Goal: Use online tool/utility: Utilize a website feature to perform a specific function

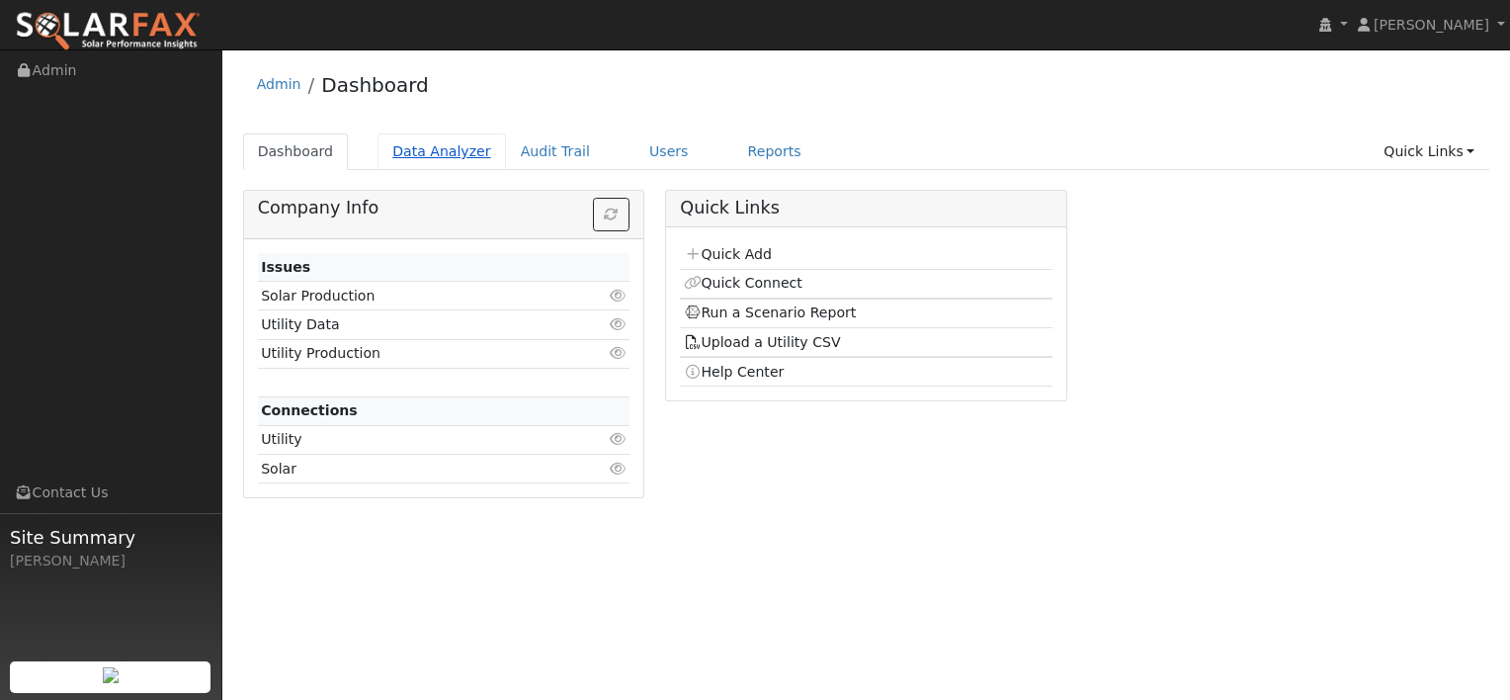
click at [424, 150] on link "Data Analyzer" at bounding box center [442, 151] width 128 height 37
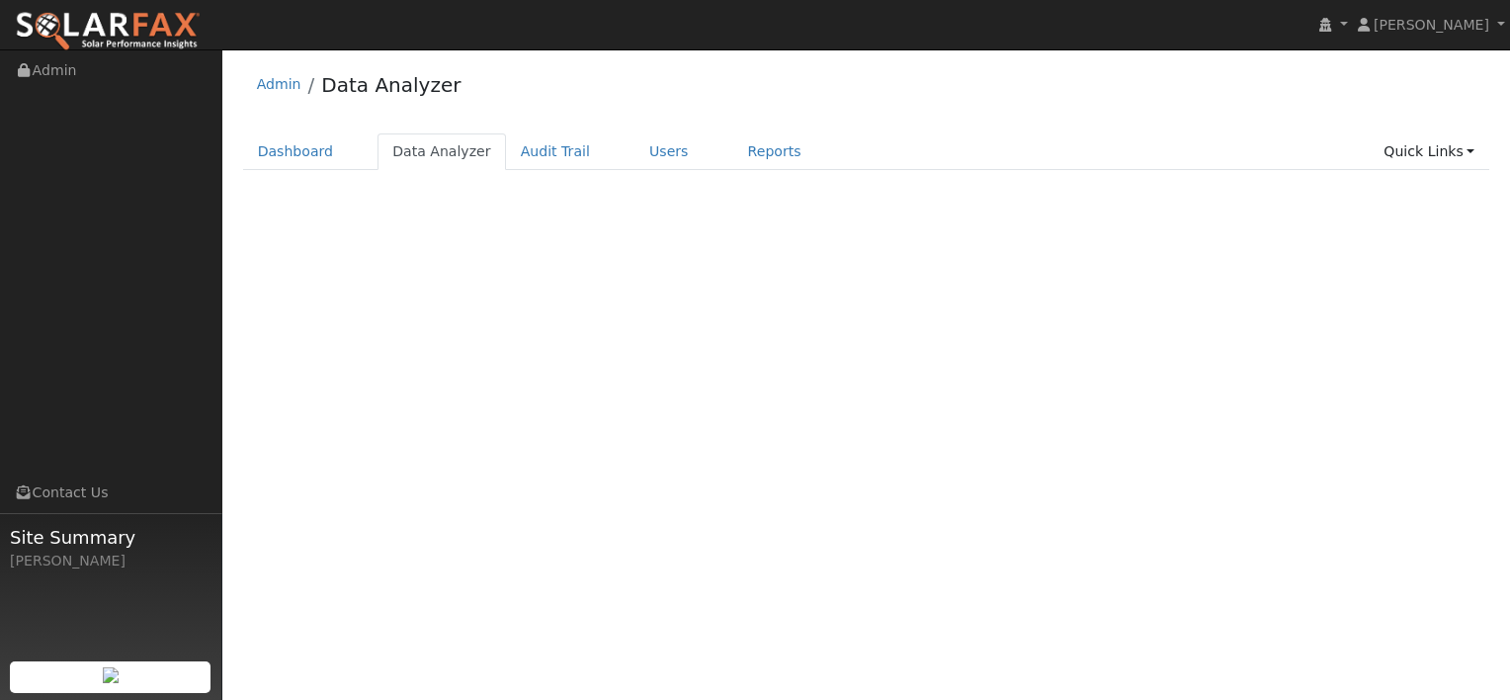
select select "8"
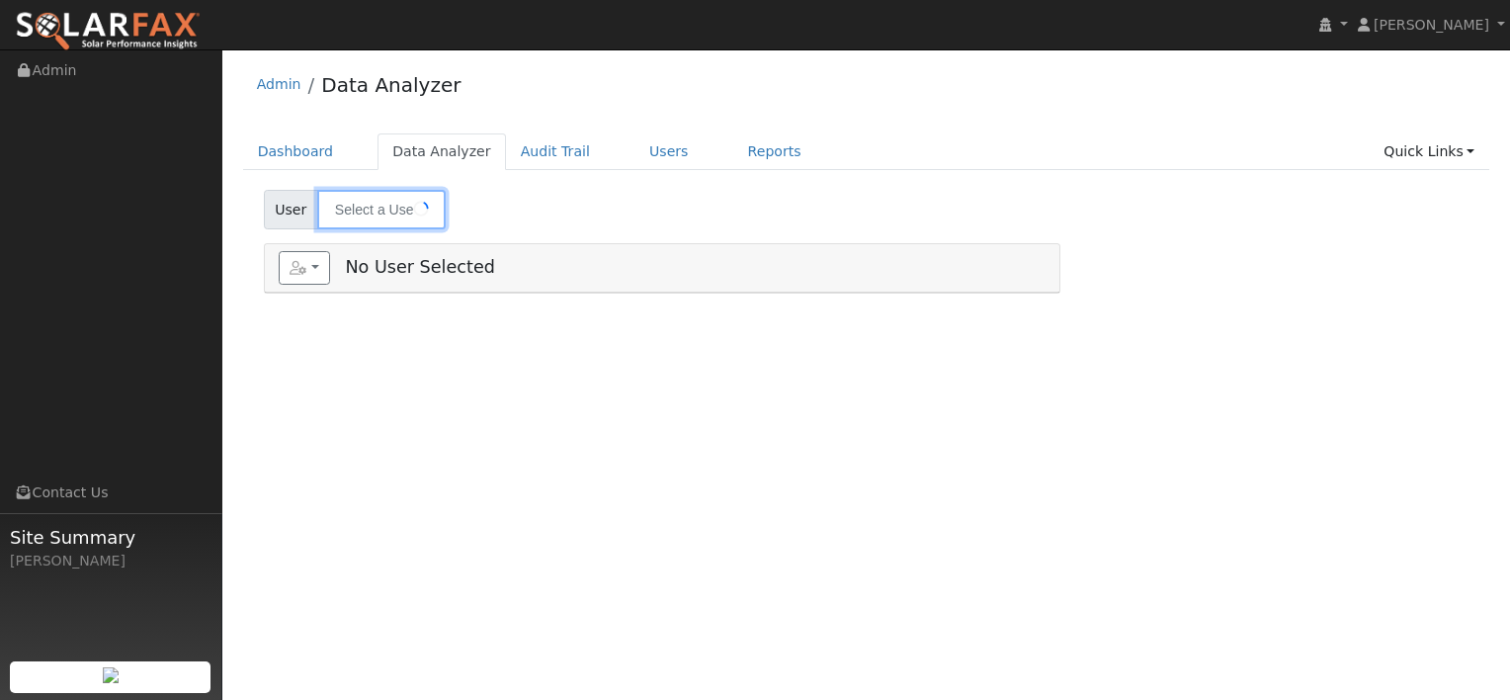
type input "[PERSON_NAME]"
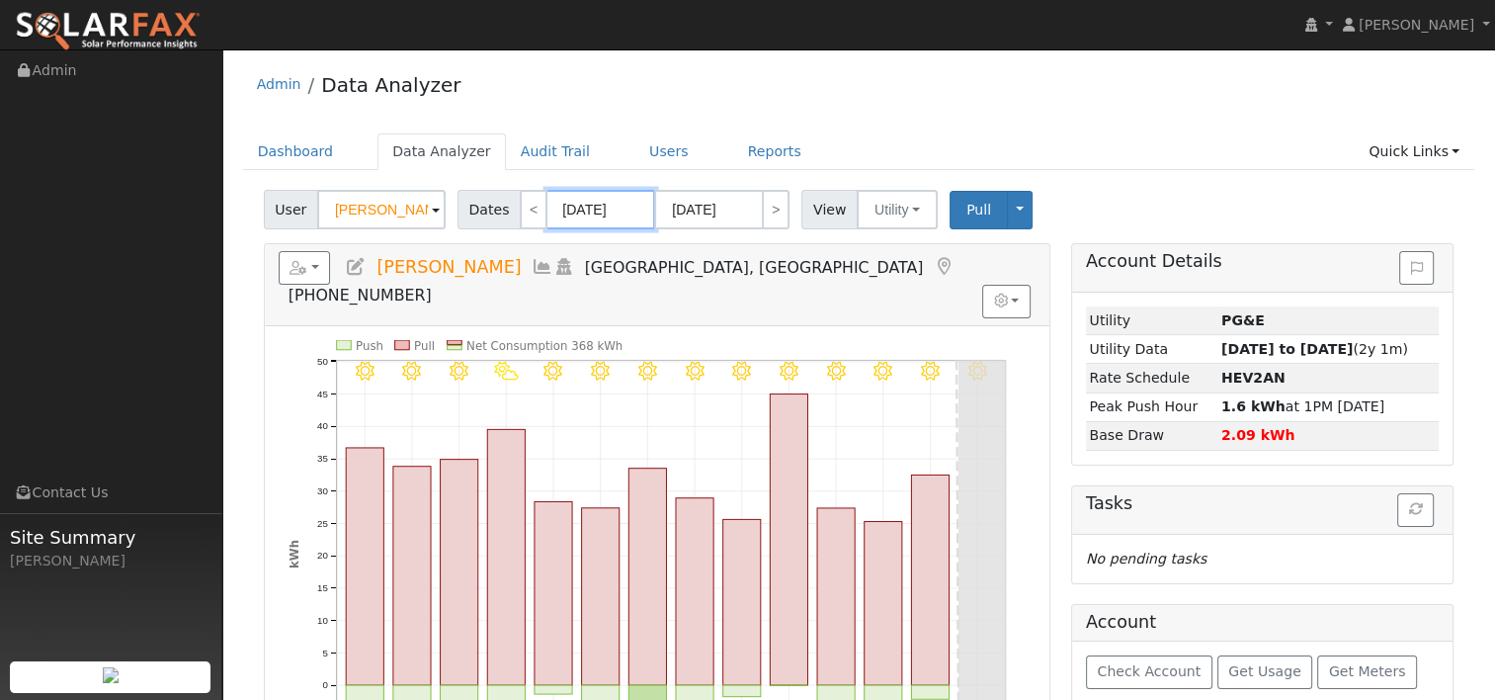
click at [592, 206] on input "[DATE]" at bounding box center [601, 210] width 109 height 40
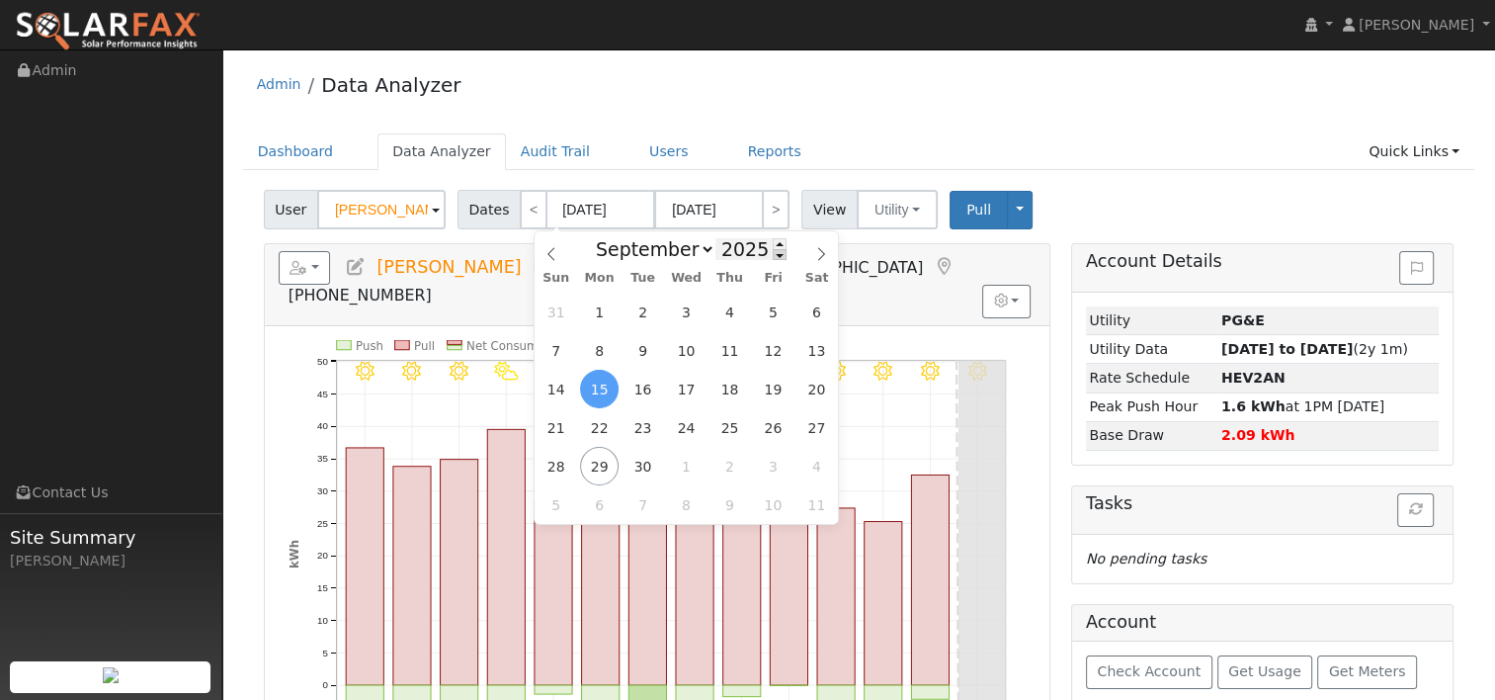
click at [773, 254] on span at bounding box center [780, 254] width 14 height 11
type input "2024"
click at [805, 424] on span "28" at bounding box center [817, 427] width 39 height 39
type input "09/28/2024"
type input "10/11/2024"
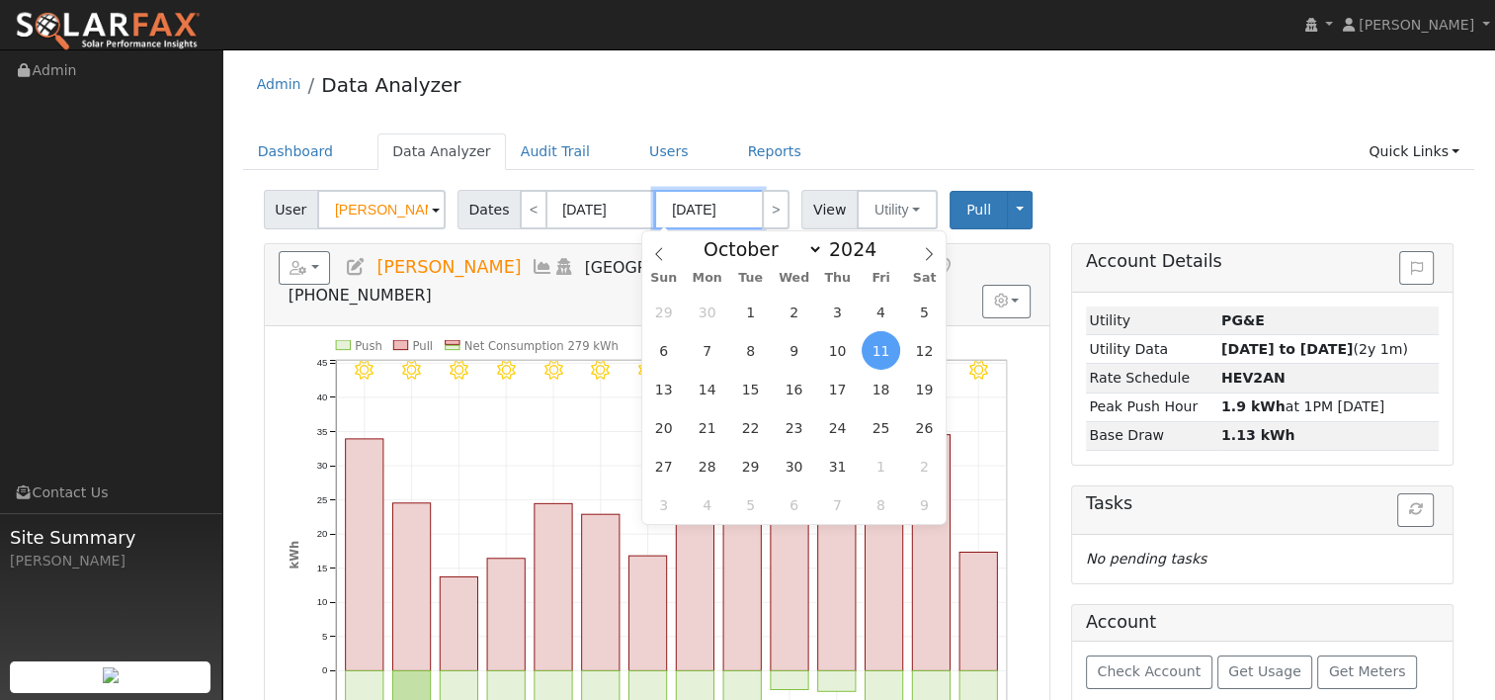
click at [694, 204] on input "10/11/2024" at bounding box center [708, 210] width 109 height 40
click at [881, 241] on span at bounding box center [888, 243] width 14 height 11
type input "2025"
click at [667, 257] on span at bounding box center [659, 248] width 34 height 34
select select "8"
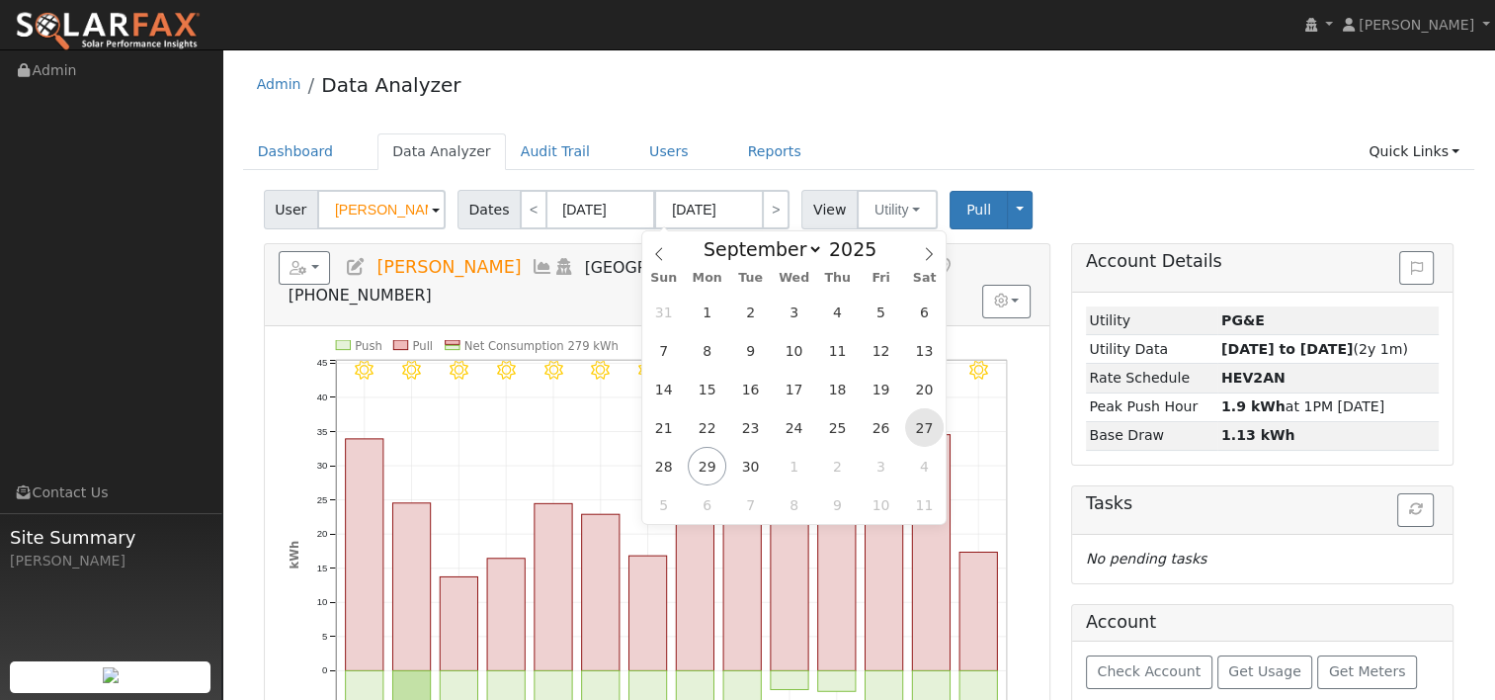
click at [921, 418] on span "27" at bounding box center [924, 427] width 39 height 39
type input "09/27/2025"
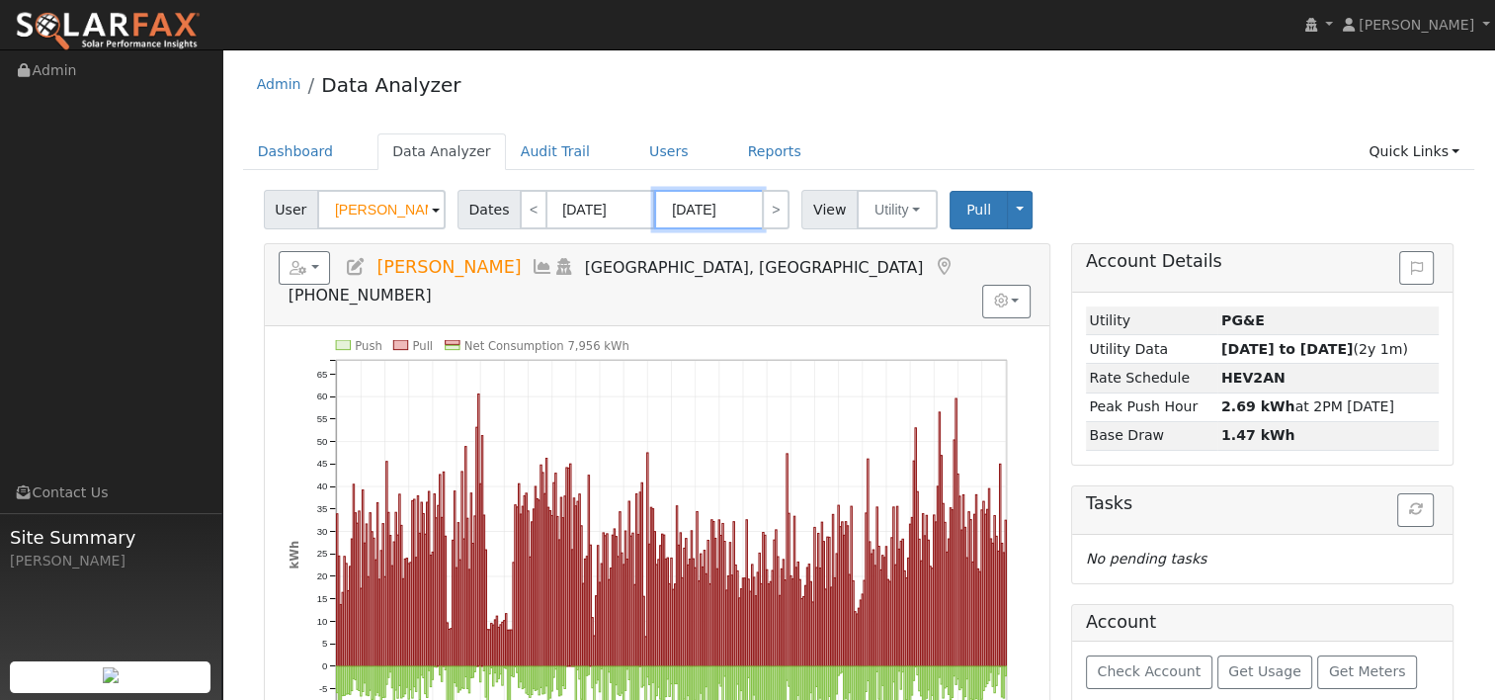
scroll to position [99, 0]
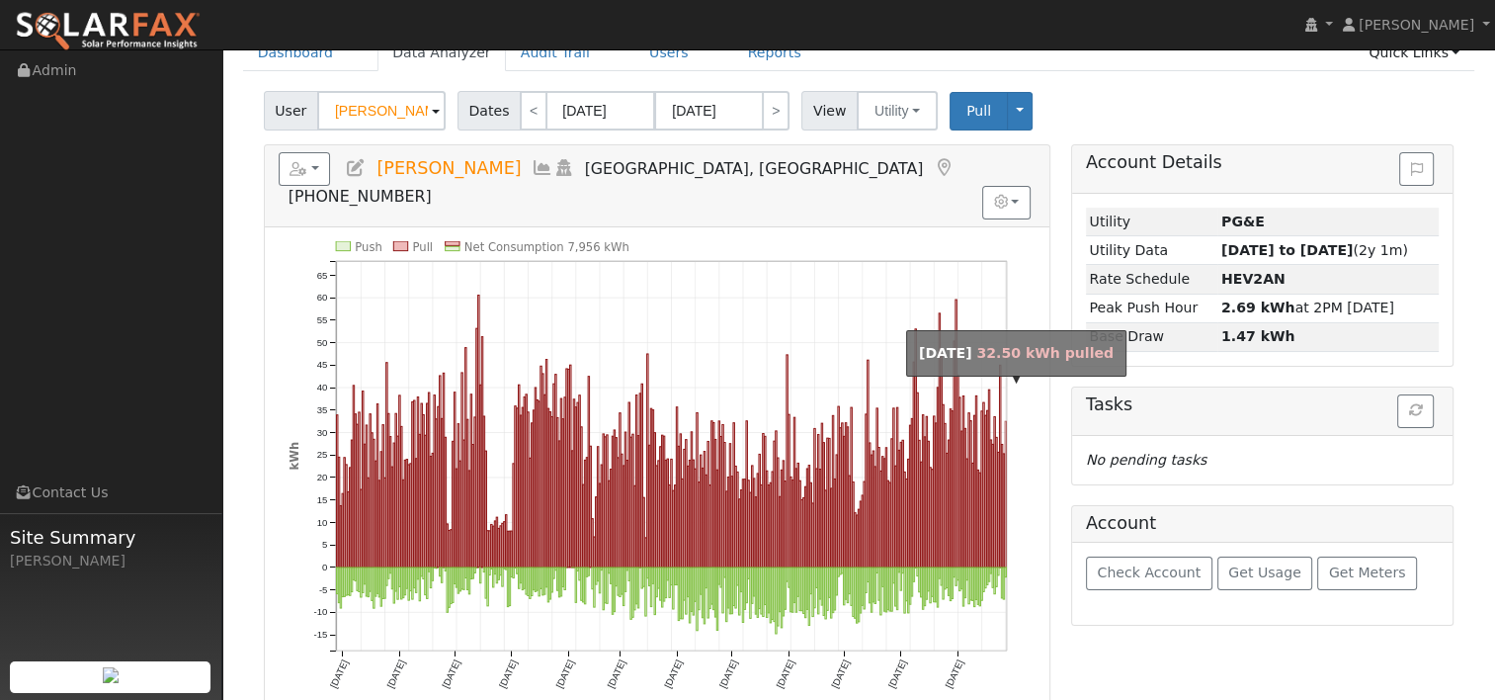
click at [1005, 494] on rect "onclick=""" at bounding box center [1005, 494] width 1 height 146
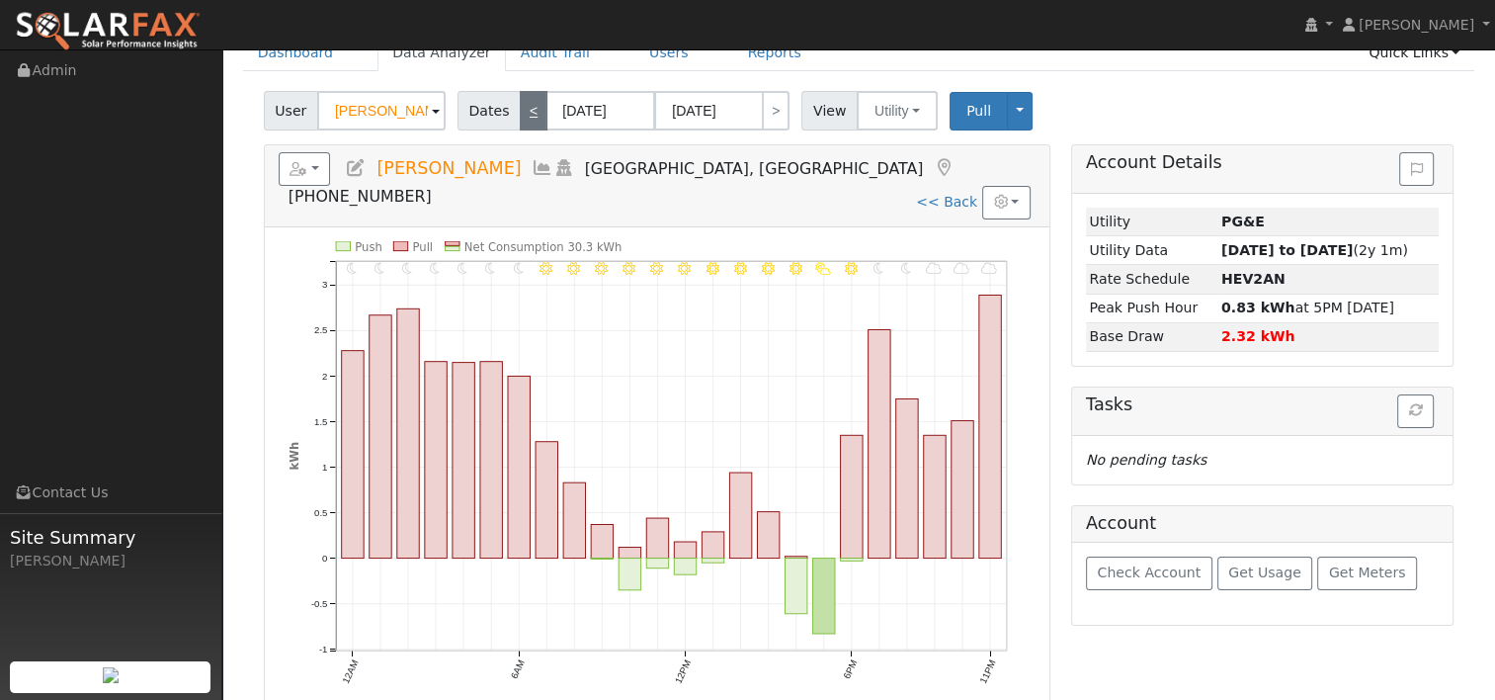
click at [520, 112] on link "<" at bounding box center [534, 111] width 28 height 40
type input "09/26/2025"
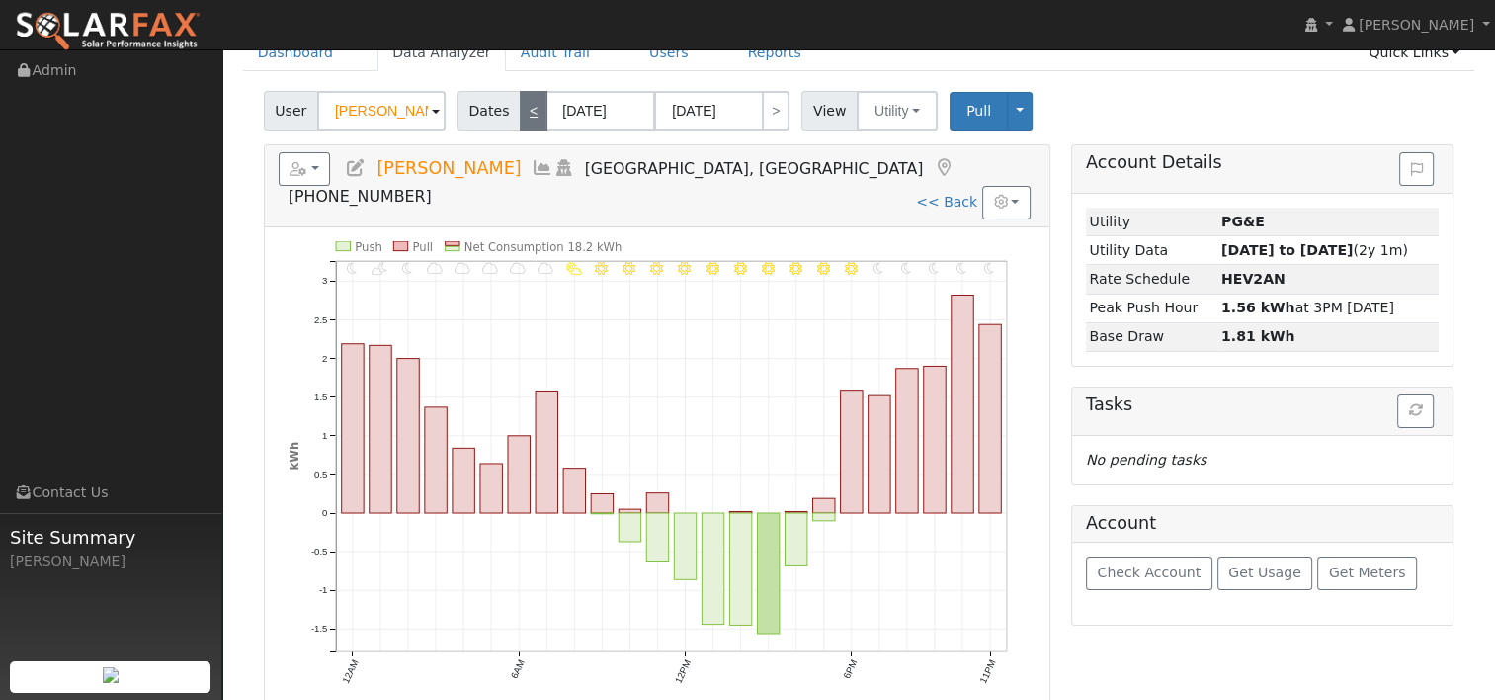
click at [524, 108] on link "<" at bounding box center [534, 111] width 28 height 40
type input "09/25/2025"
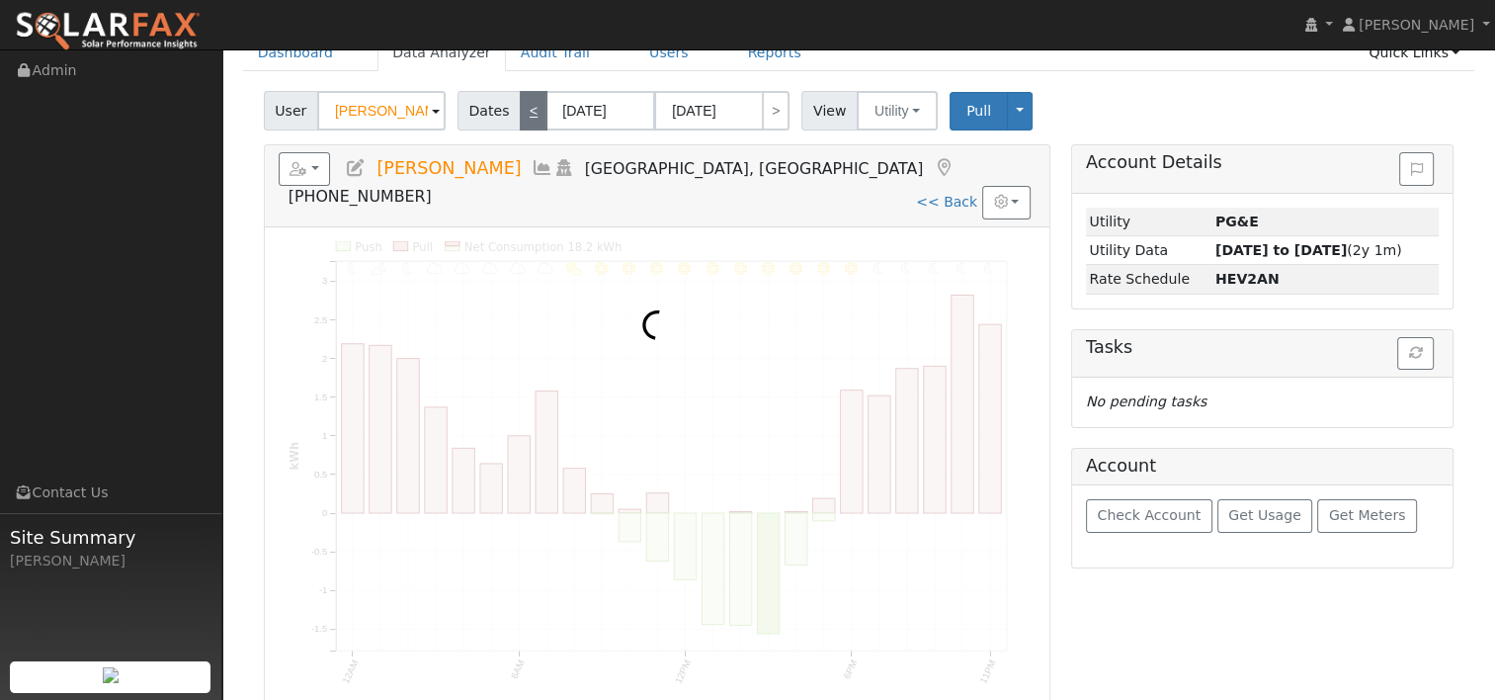
scroll to position [0, 0]
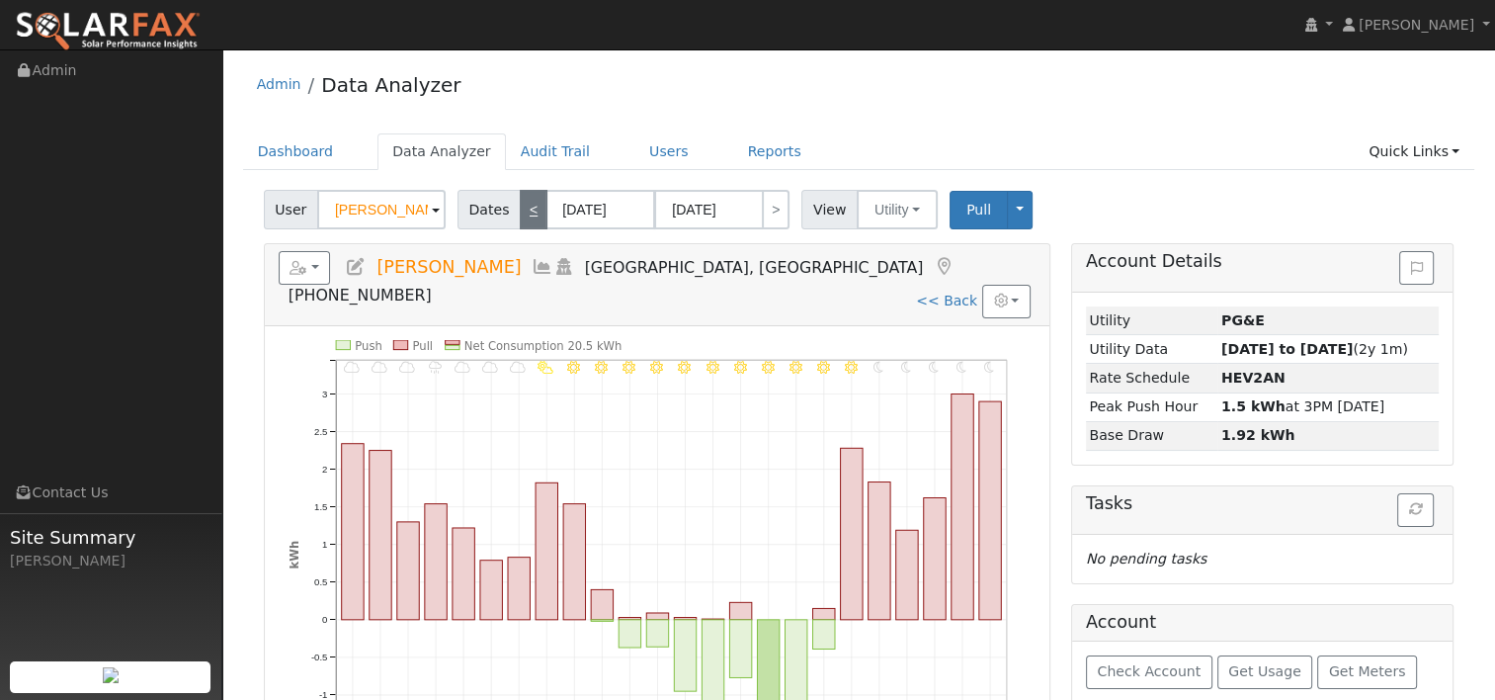
click at [527, 204] on link "<" at bounding box center [534, 210] width 28 height 40
type input "09/24/2025"
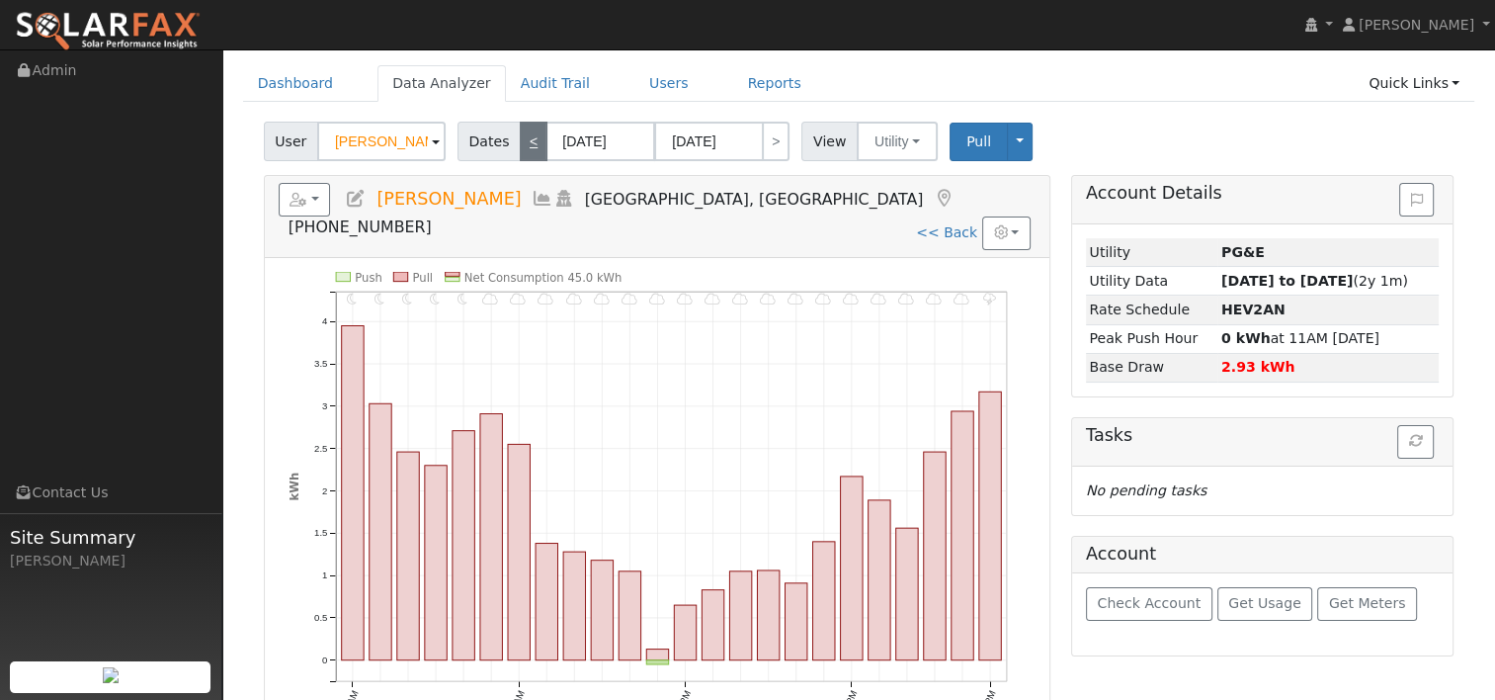
scroll to position [99, 0]
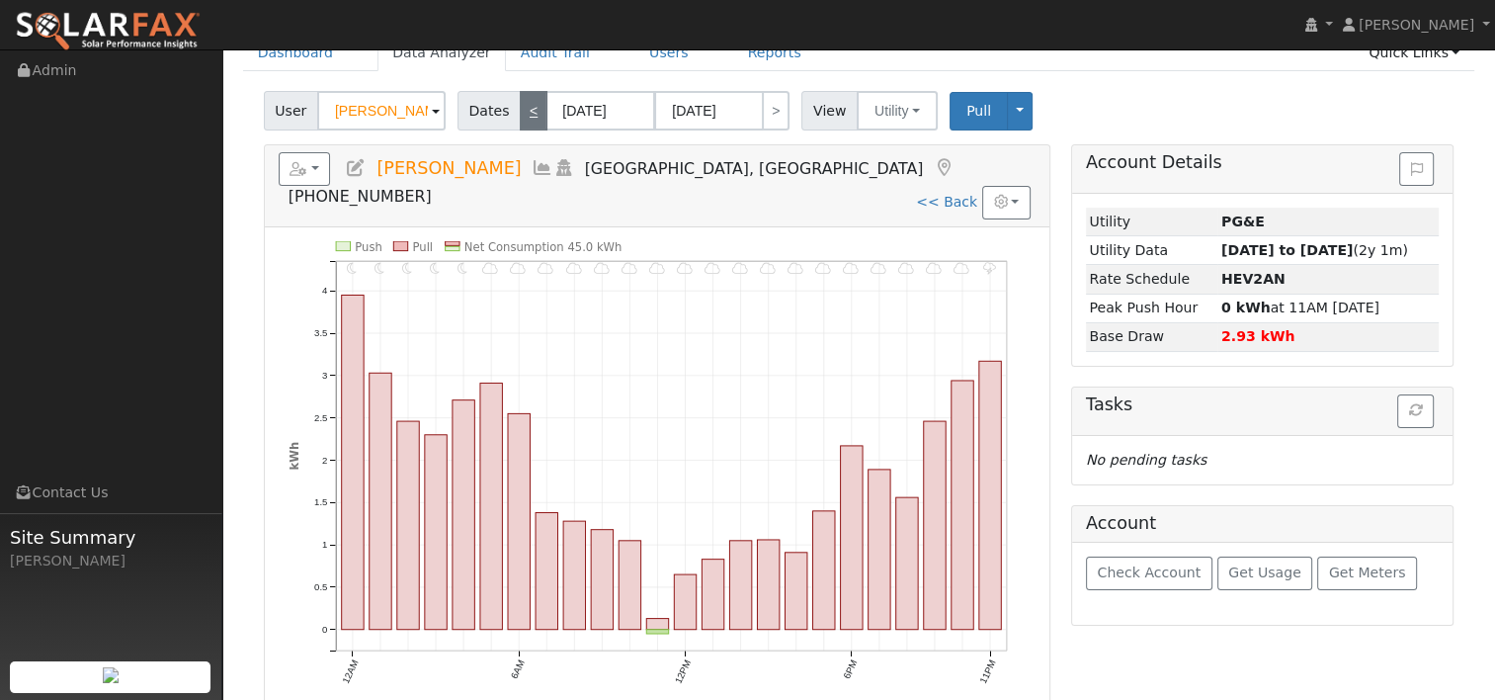
click at [532, 107] on link "<" at bounding box center [534, 111] width 28 height 40
type input "09/23/2025"
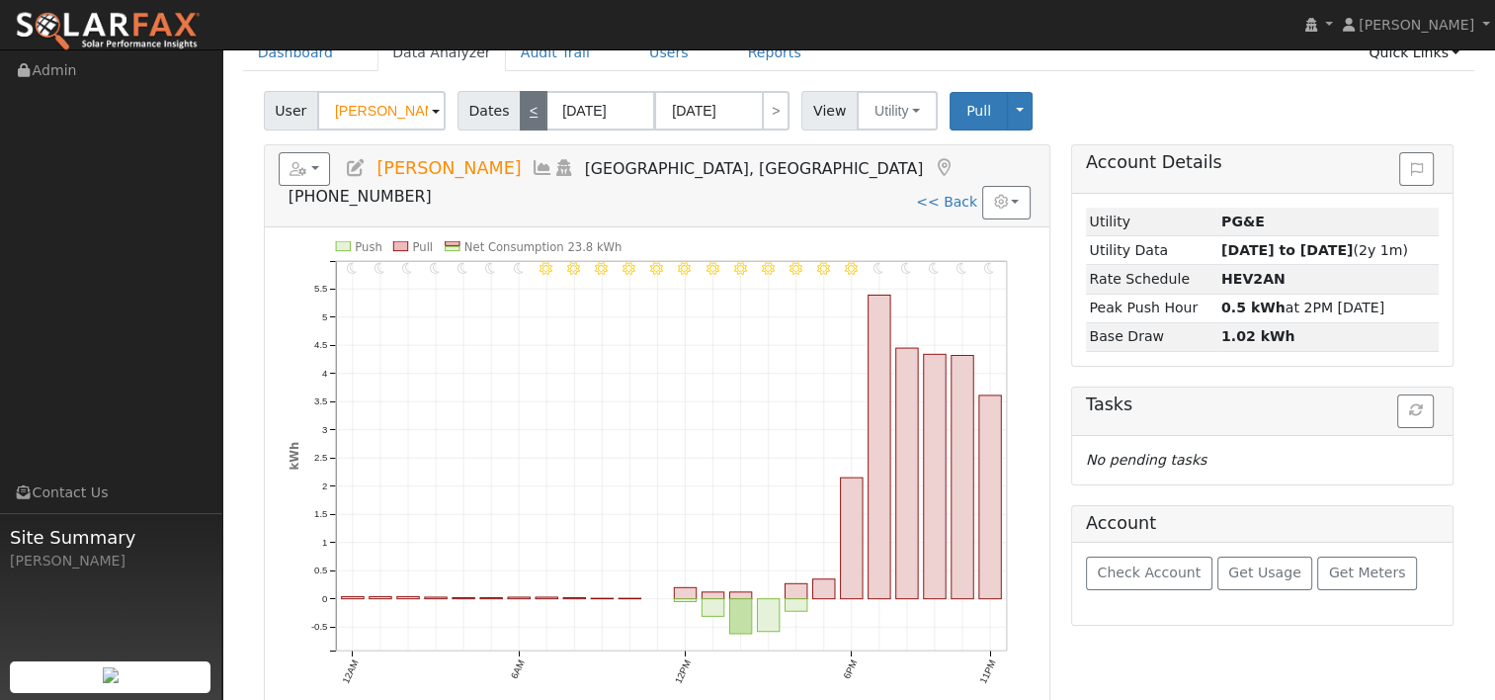
click at [520, 111] on link "<" at bounding box center [534, 111] width 28 height 40
type input "09/22/2025"
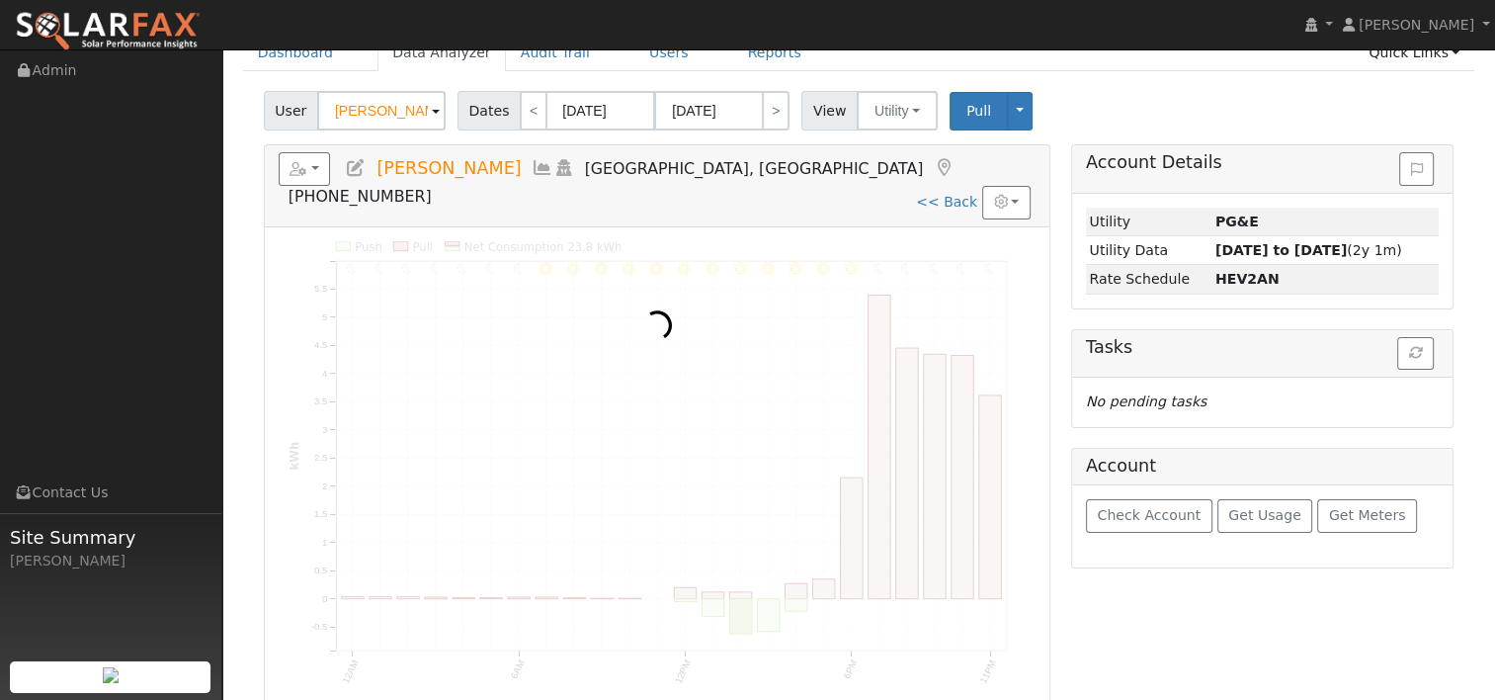
click at [781, 467] on div at bounding box center [657, 472] width 785 height 491
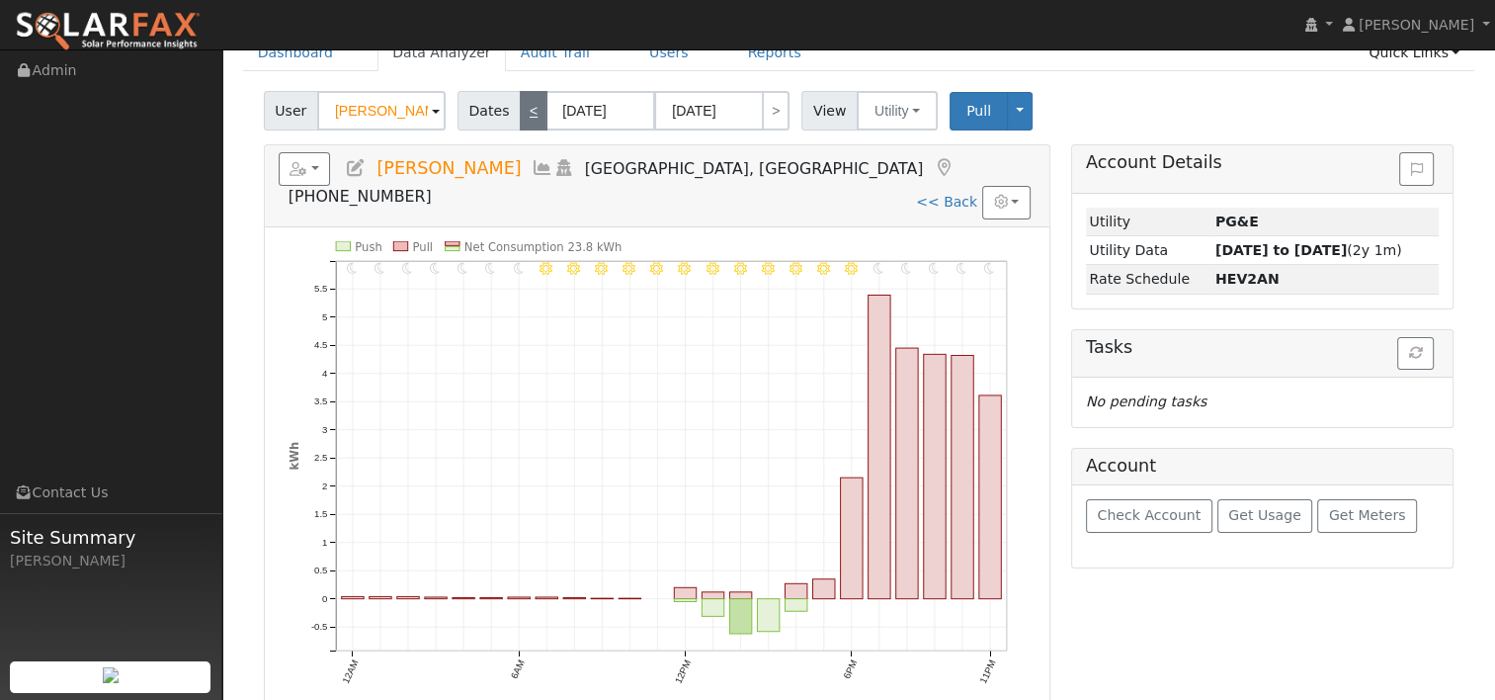
click at [520, 107] on link "<" at bounding box center [534, 111] width 28 height 40
type input "09/21/2025"
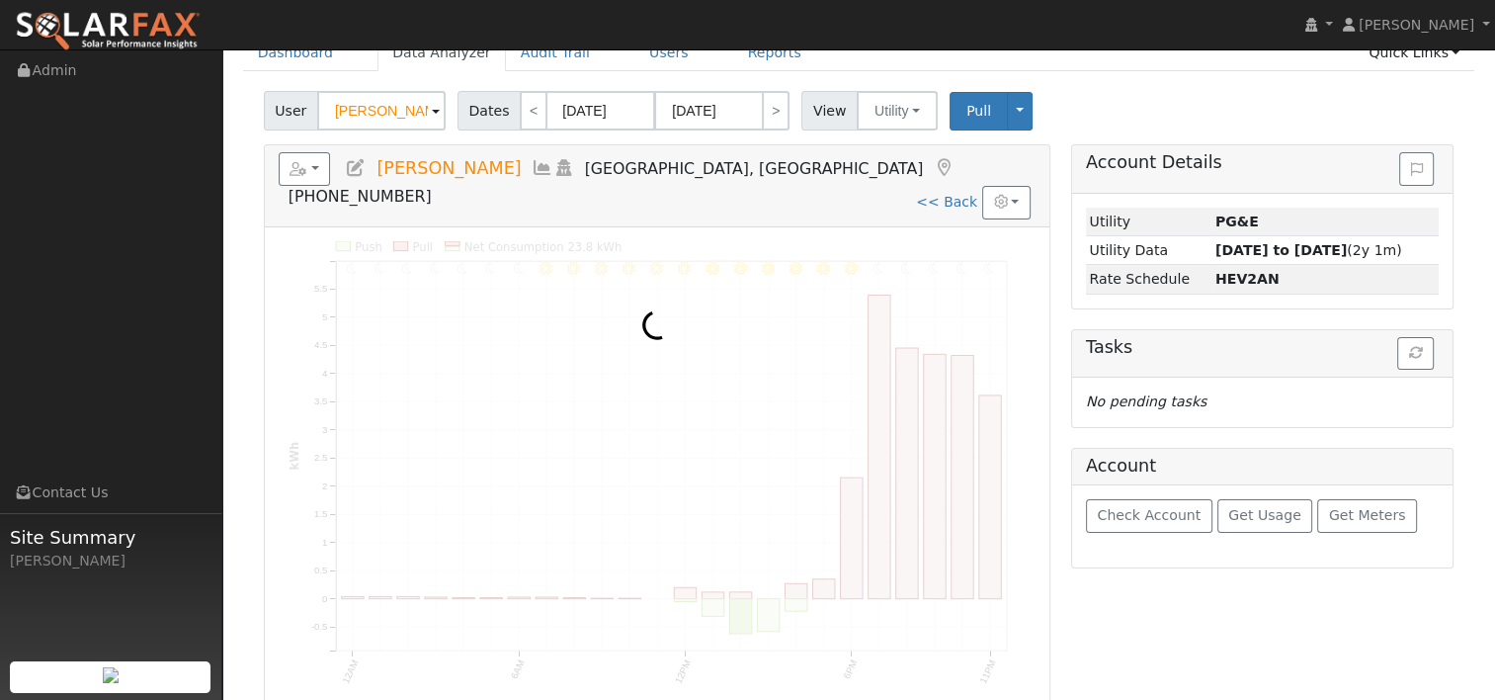
click at [1033, 298] on div at bounding box center [657, 472] width 785 height 491
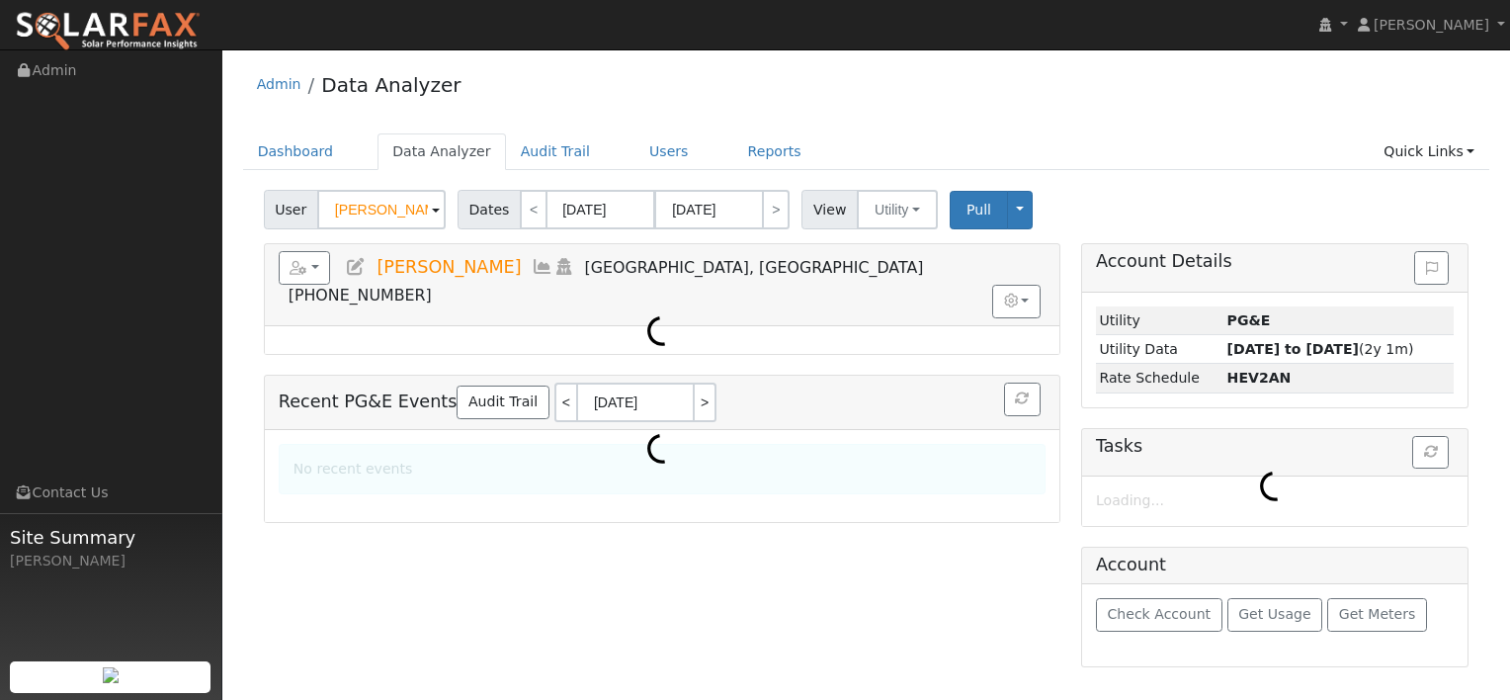
select select "8"
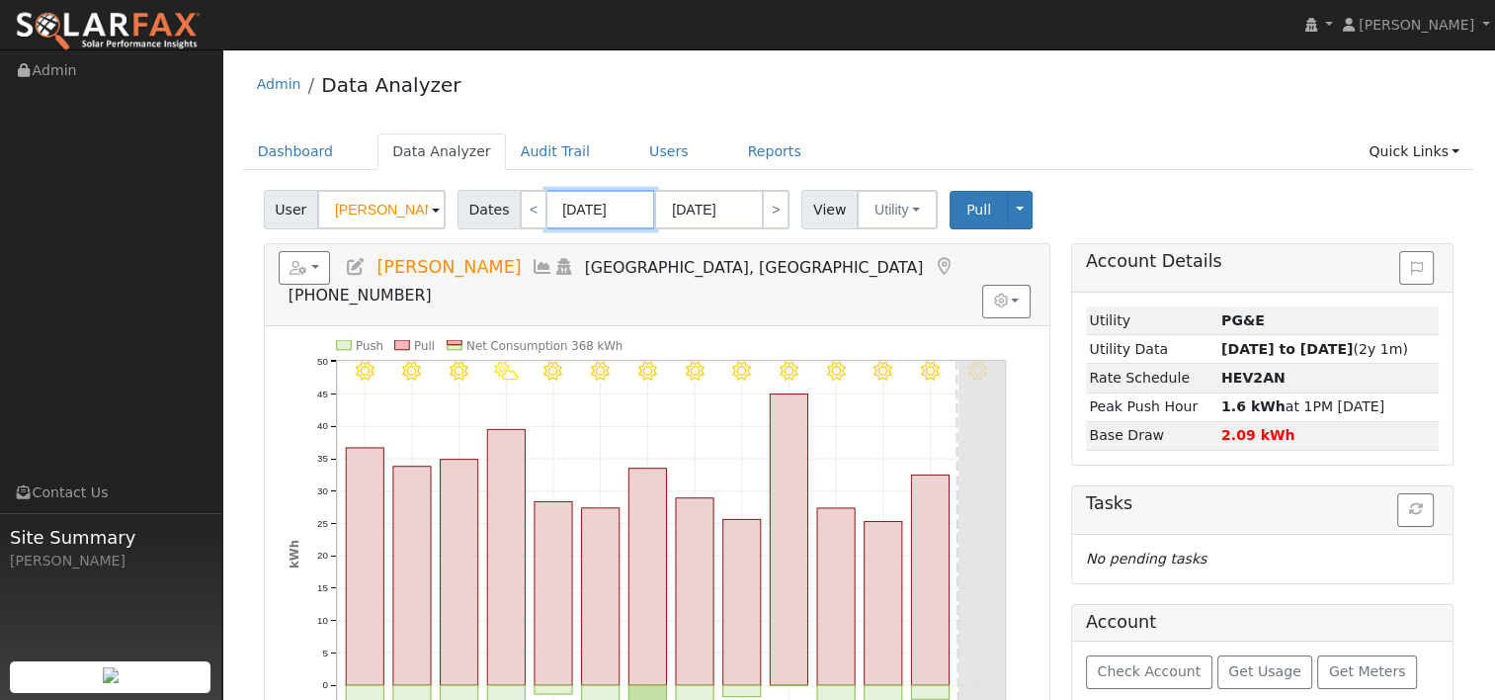
click at [572, 193] on input "09/15/2025" at bounding box center [601, 210] width 109 height 40
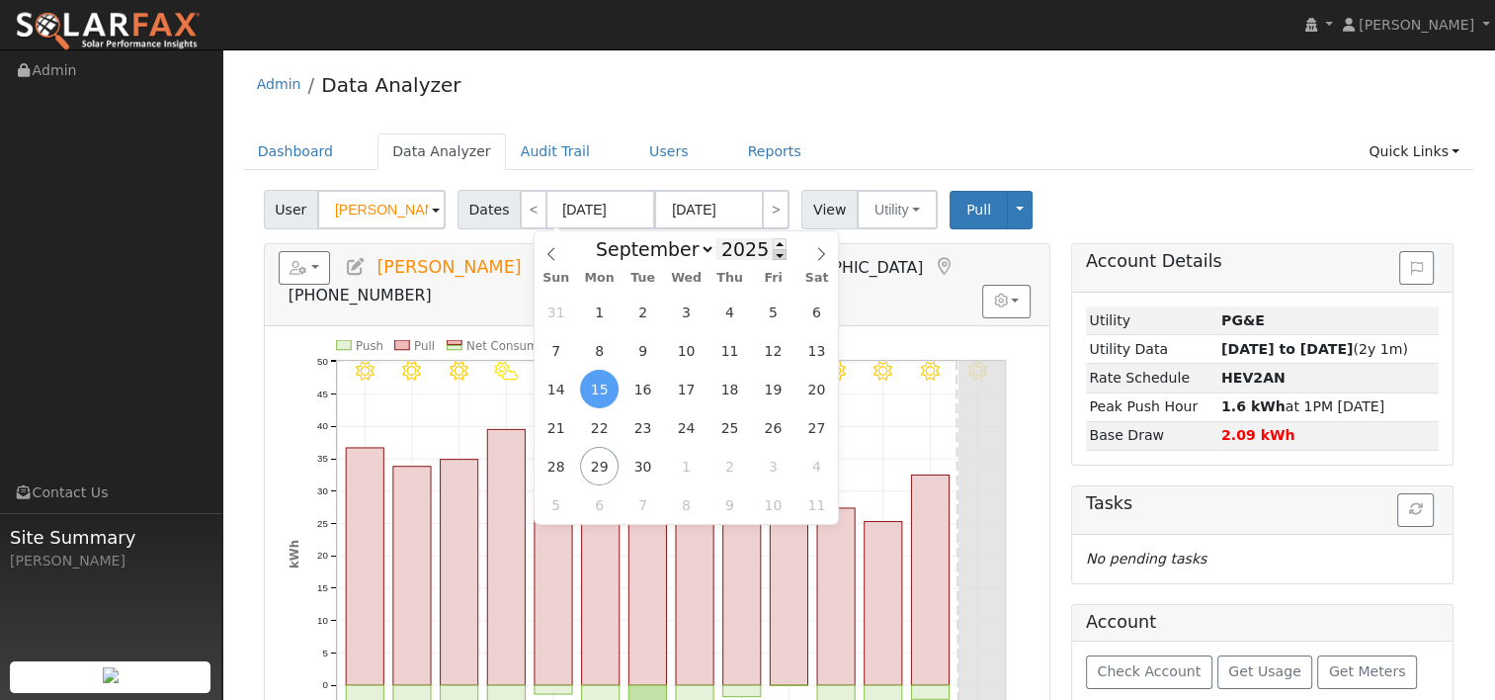
click at [773, 257] on span at bounding box center [780, 254] width 14 height 11
type input "2024"
click at [808, 423] on span "28" at bounding box center [817, 427] width 39 height 39
type input "09/28/2024"
type input "10/11/2024"
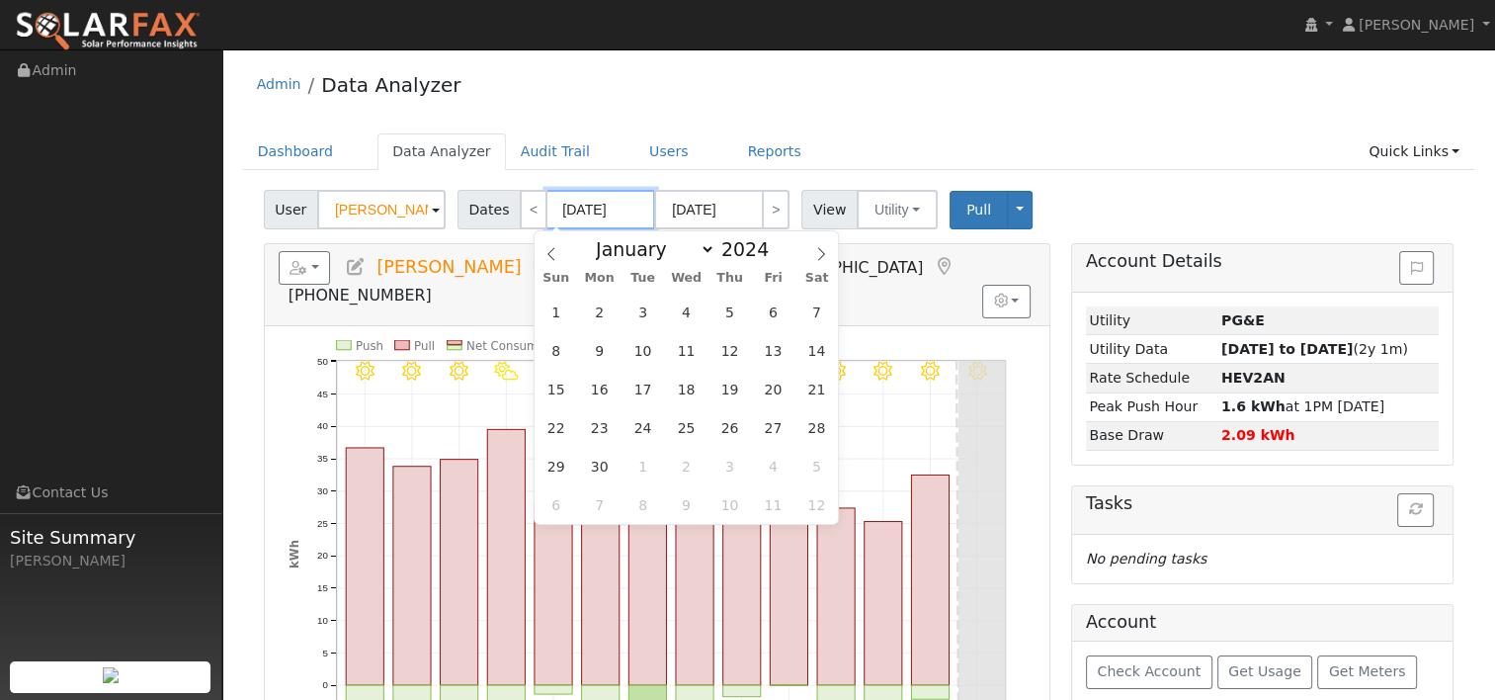
type input "2024"
select select "9"
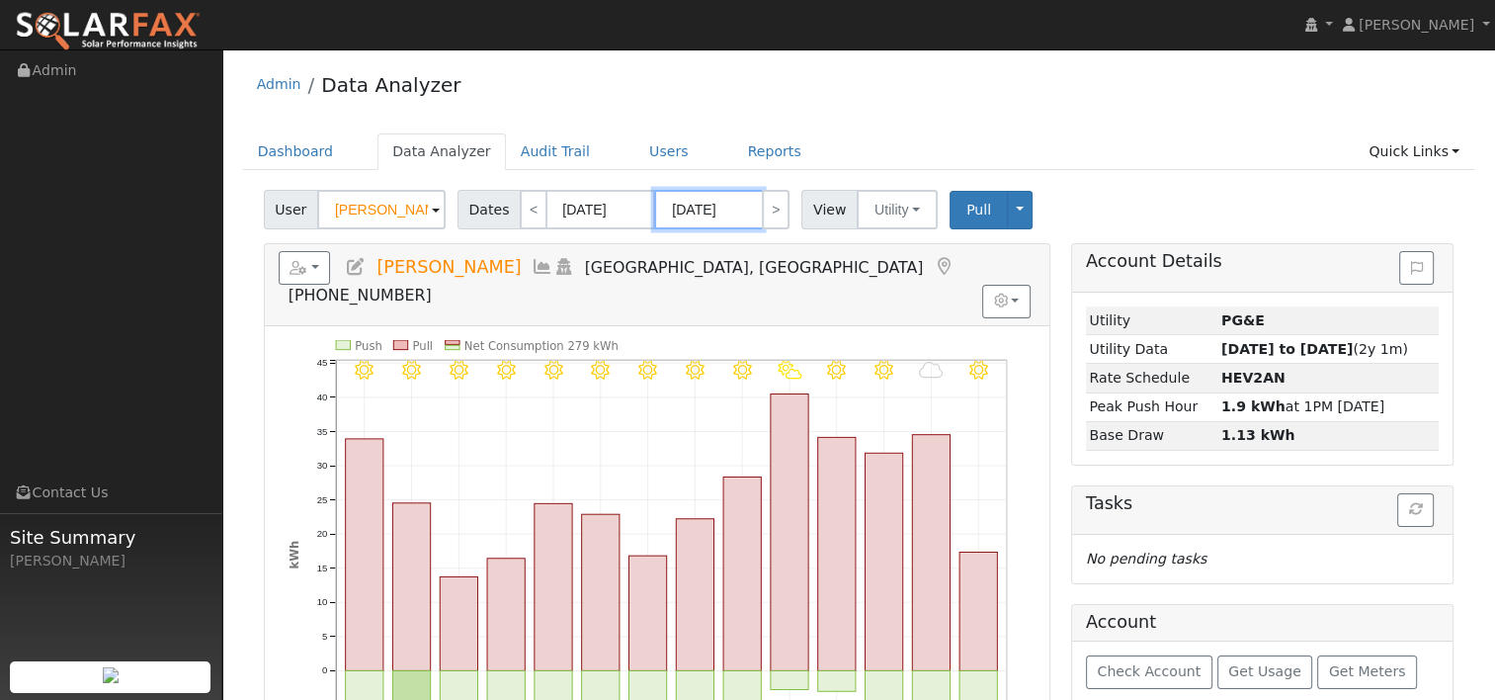
click at [719, 202] on input "10/11/2024" at bounding box center [708, 210] width 109 height 40
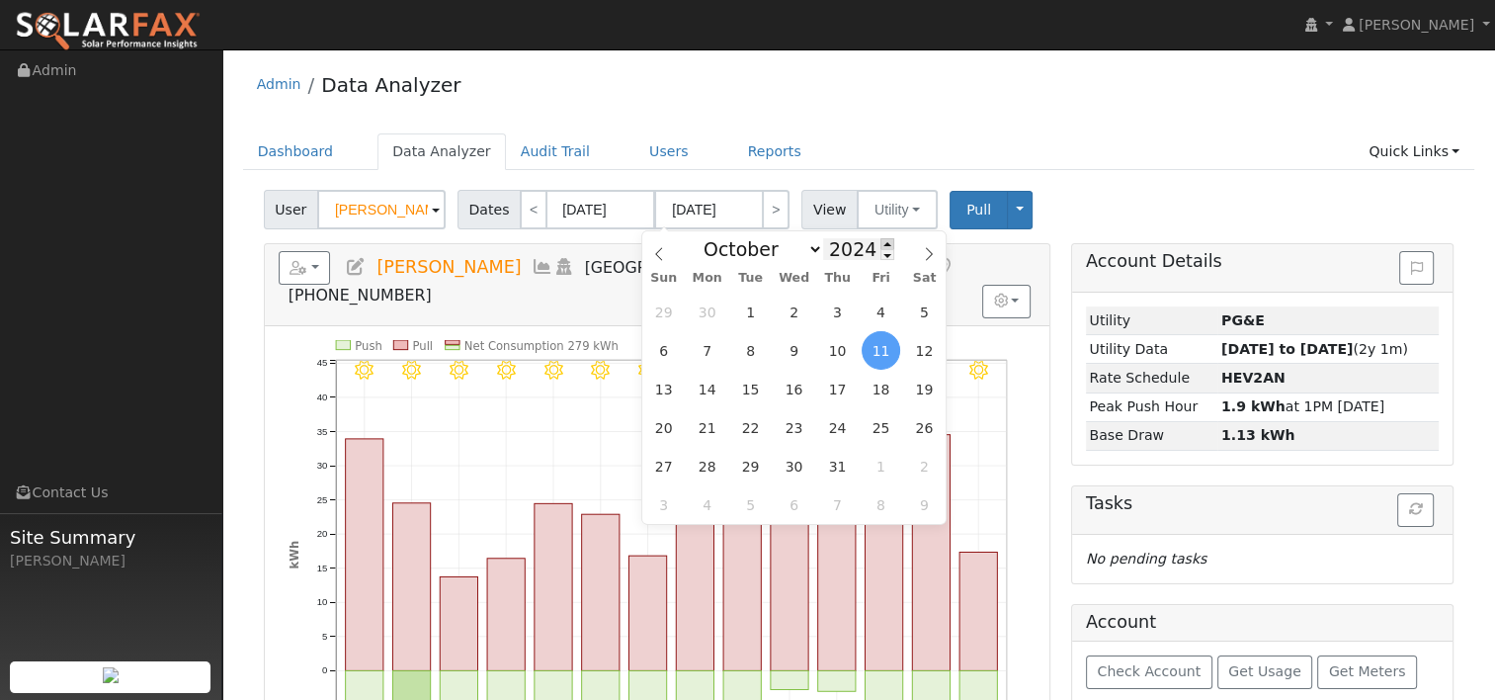
click at [881, 243] on span at bounding box center [888, 243] width 14 height 11
type input "2025"
click at [658, 255] on icon at bounding box center [659, 254] width 14 height 14
select select "8"
click at [915, 418] on span "27" at bounding box center [924, 427] width 39 height 39
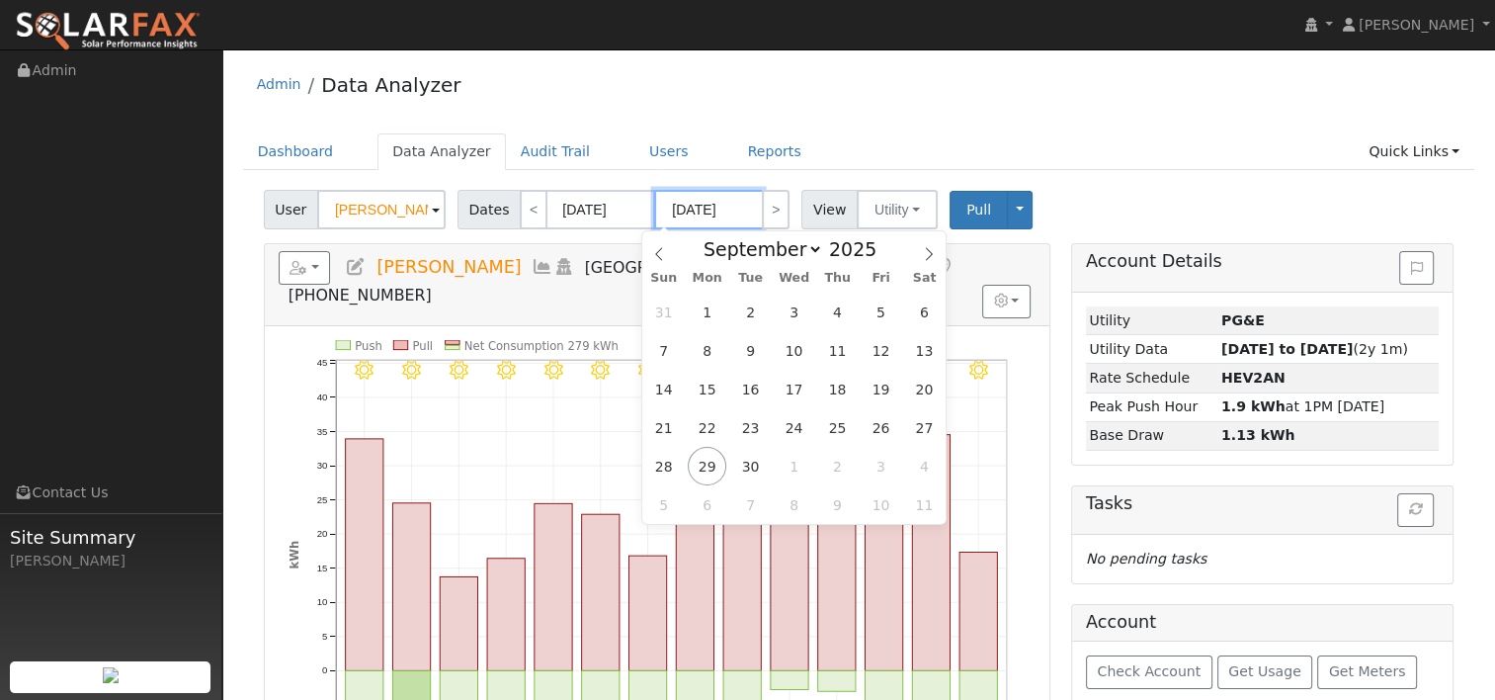
type input "09/27/2025"
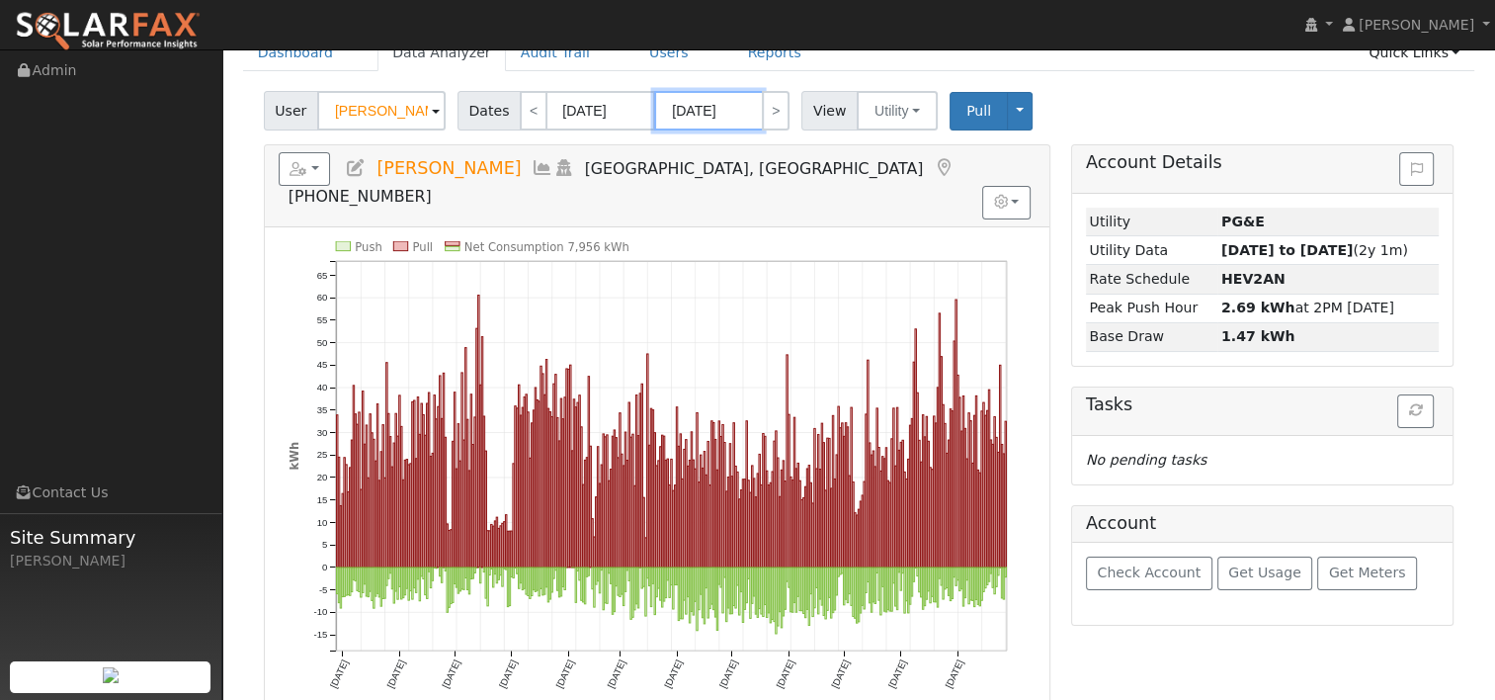
scroll to position [198, 0]
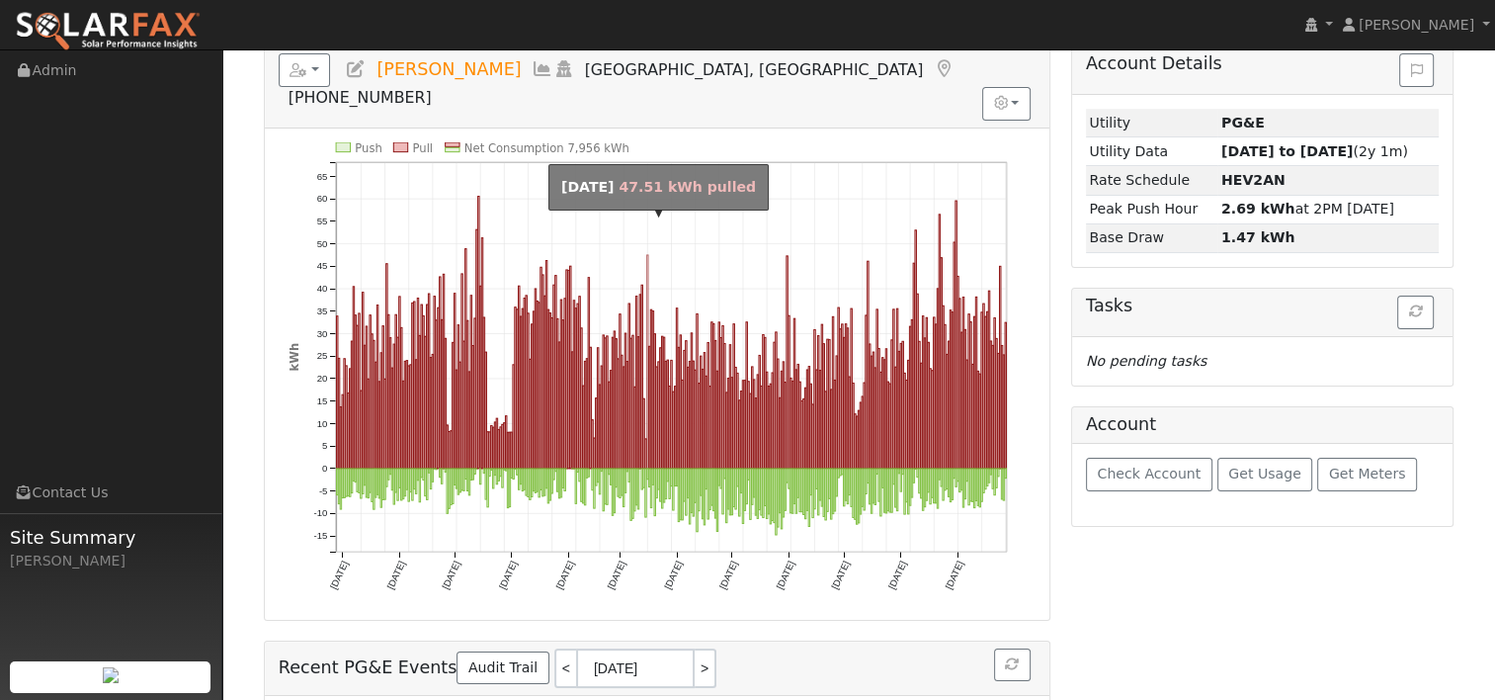
click at [646, 255] on rect "onclick=""" at bounding box center [646, 361] width 1 height 213
type input "03/16/2025"
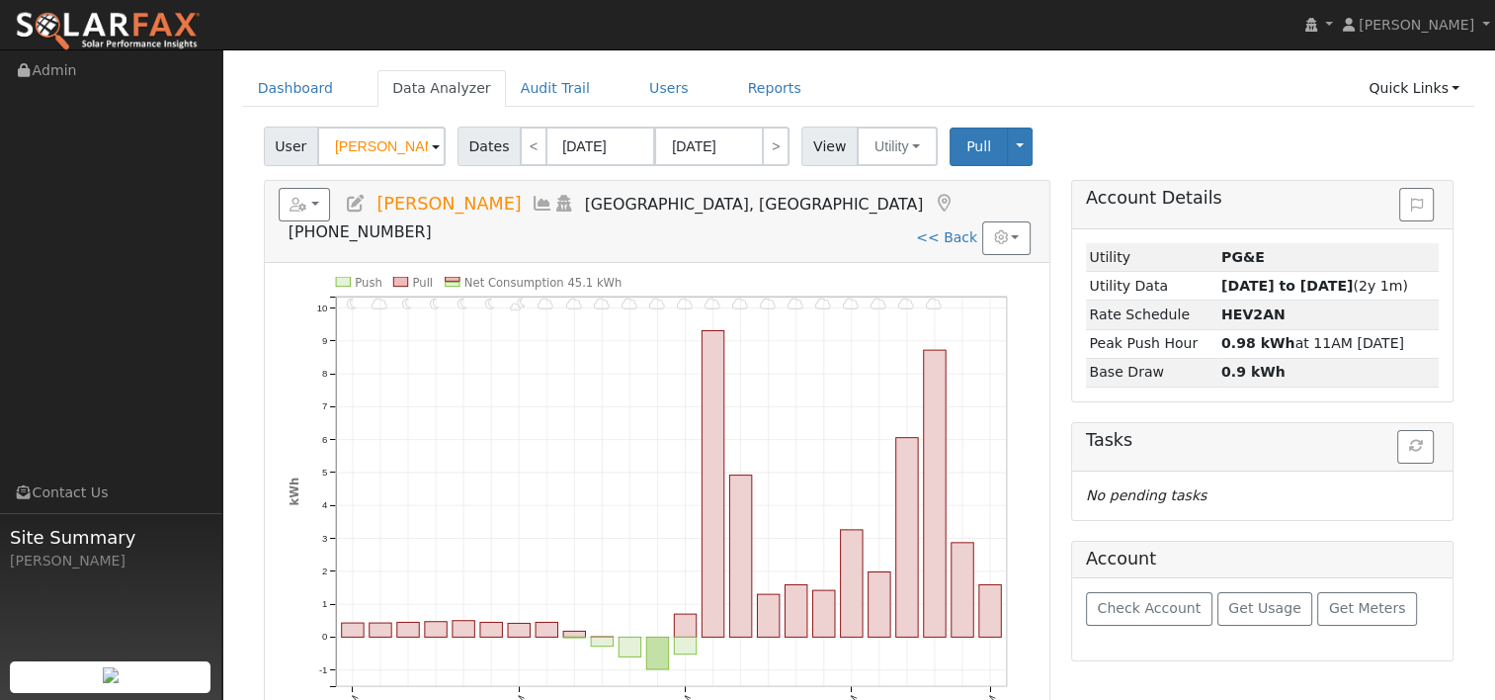
scroll to position [99, 0]
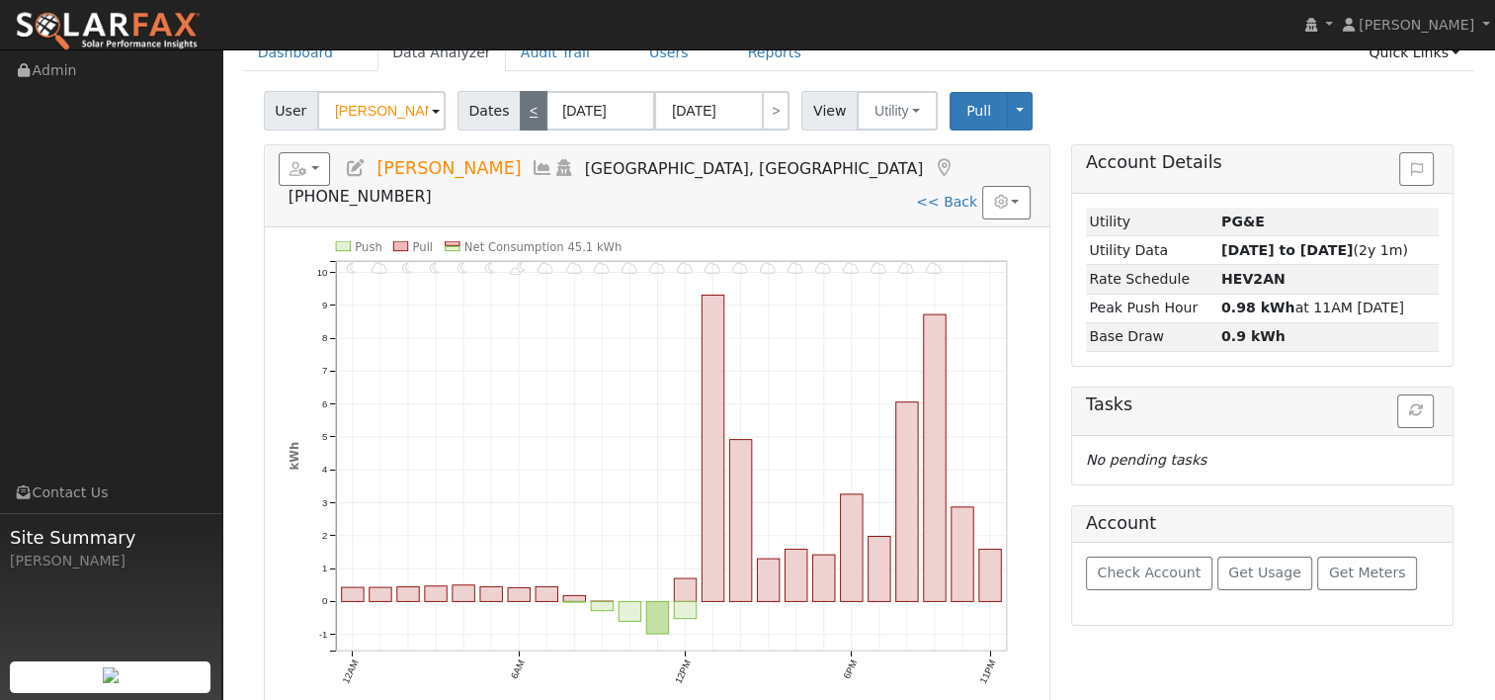
click at [528, 115] on link "<" at bounding box center [534, 111] width 28 height 40
type input "03/15/2025"
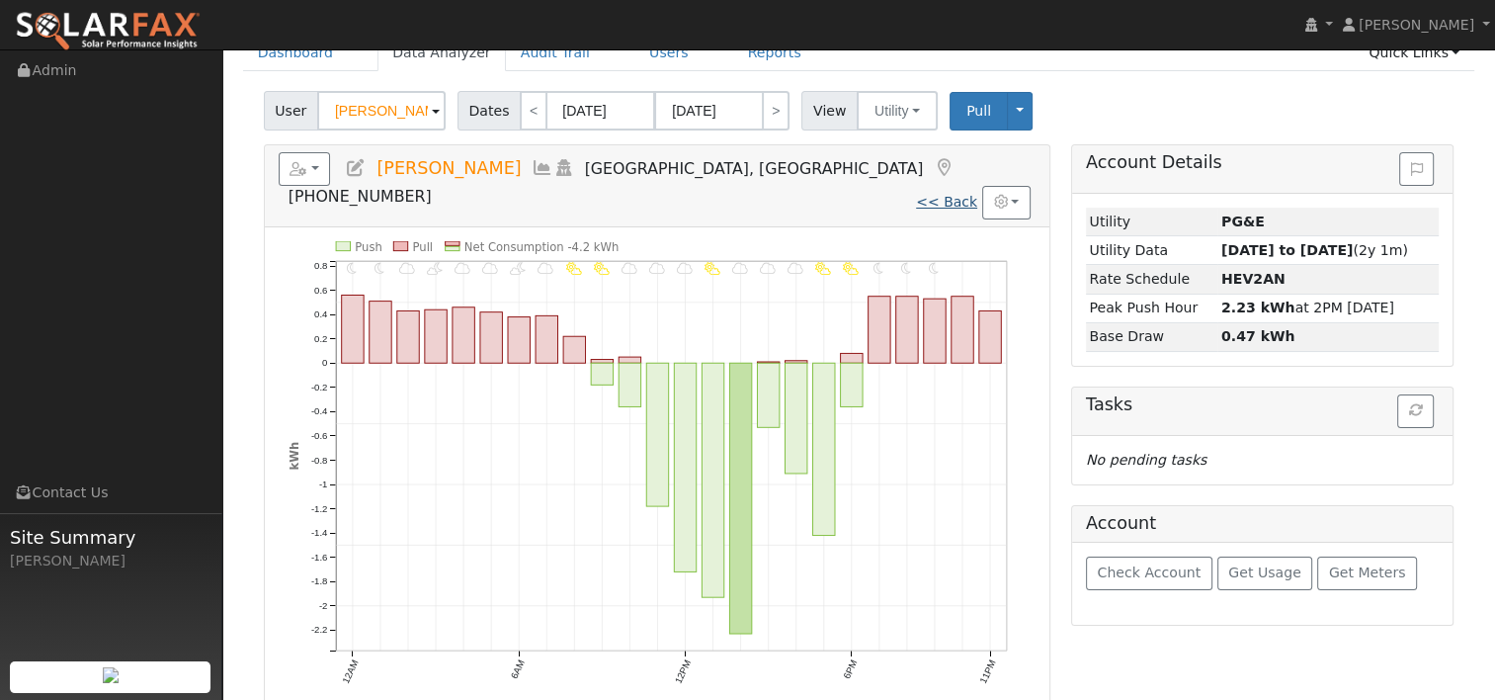
click at [945, 194] on link "<< Back" at bounding box center [946, 202] width 61 height 16
type input "09/28/2024"
type input "09/27/2025"
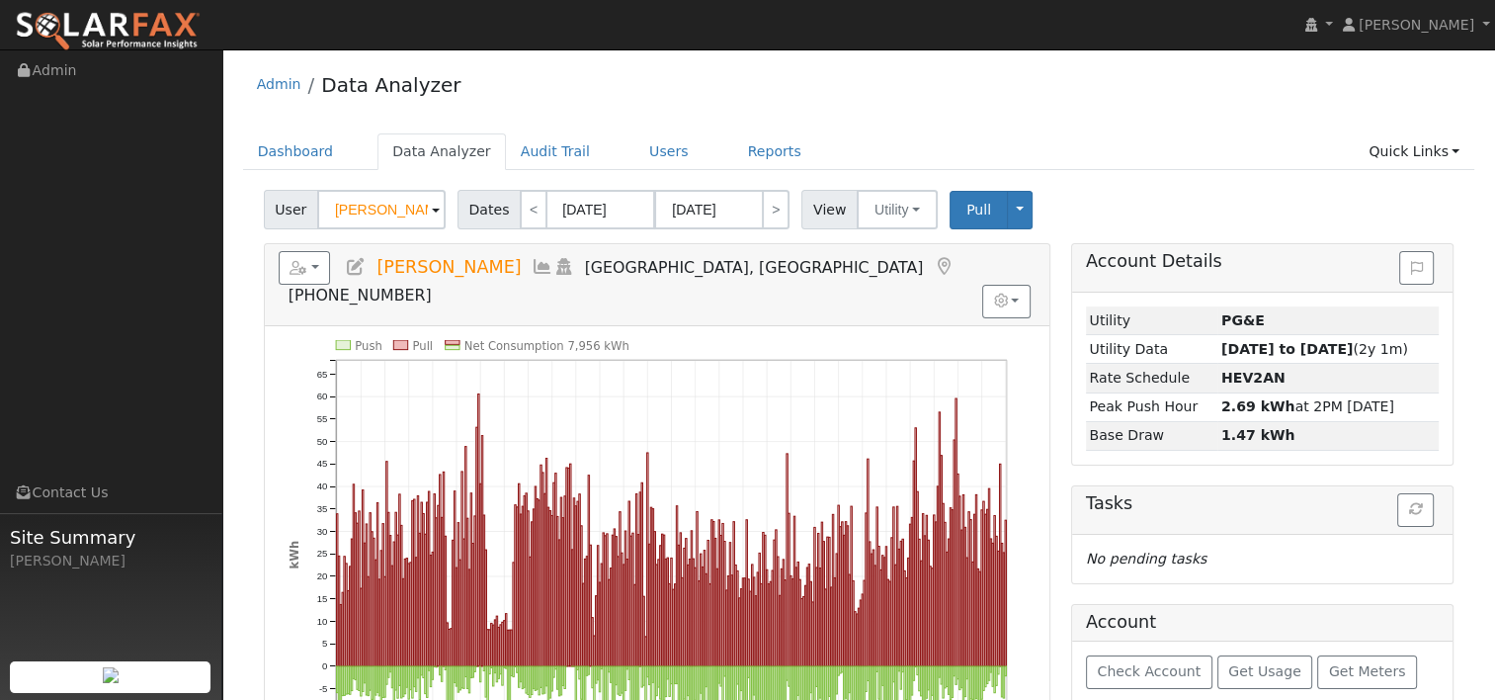
scroll to position [99, 0]
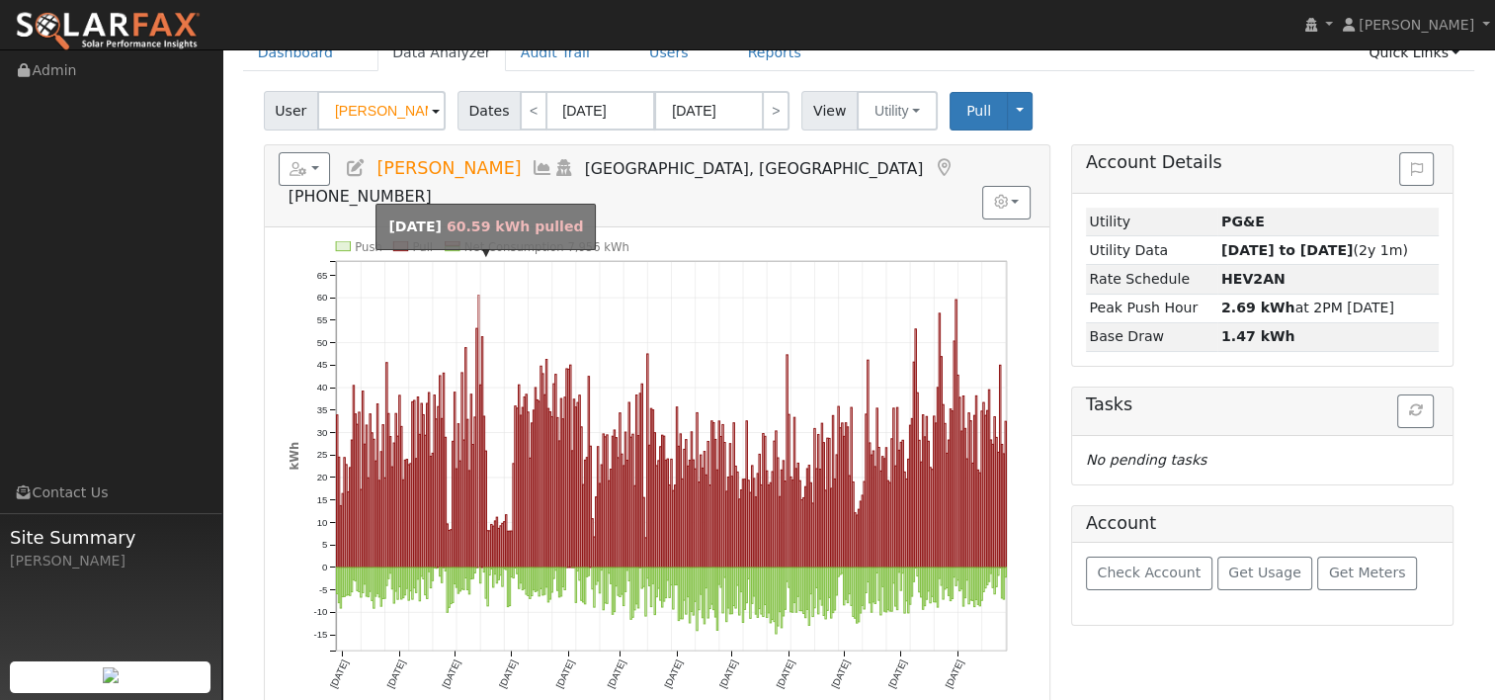
click at [478, 295] on rect "onclick=""" at bounding box center [477, 431] width 1 height 272
type input "12/14/2024"
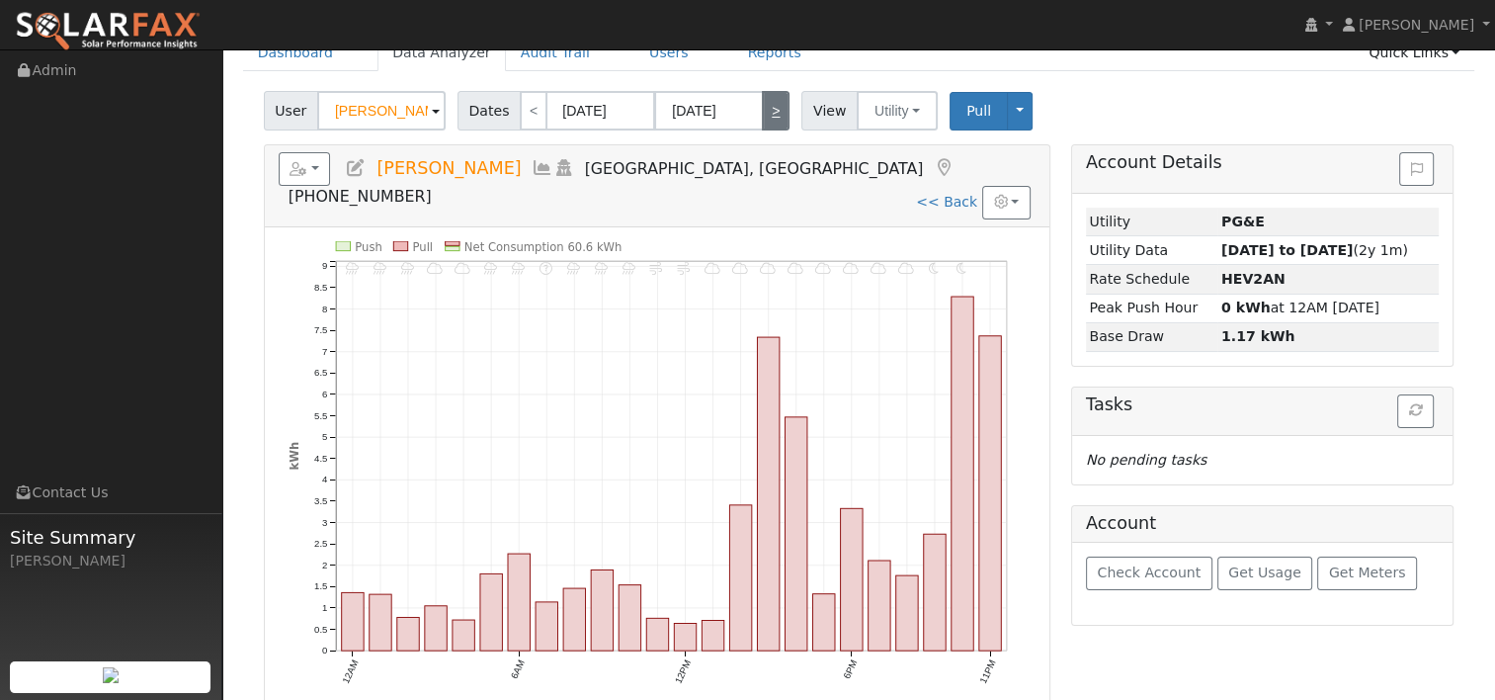
click at [770, 111] on link ">" at bounding box center [776, 111] width 28 height 40
type input "12/15/2024"
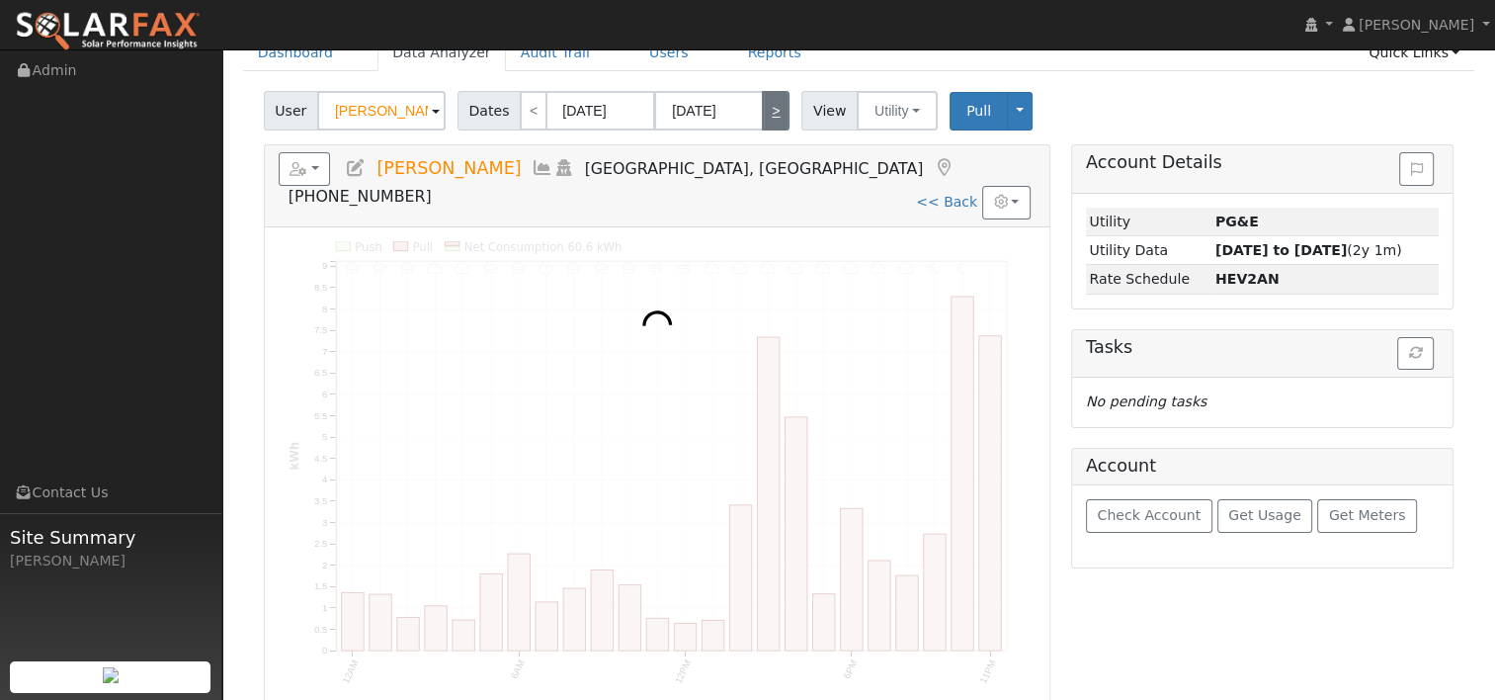
scroll to position [0, 0]
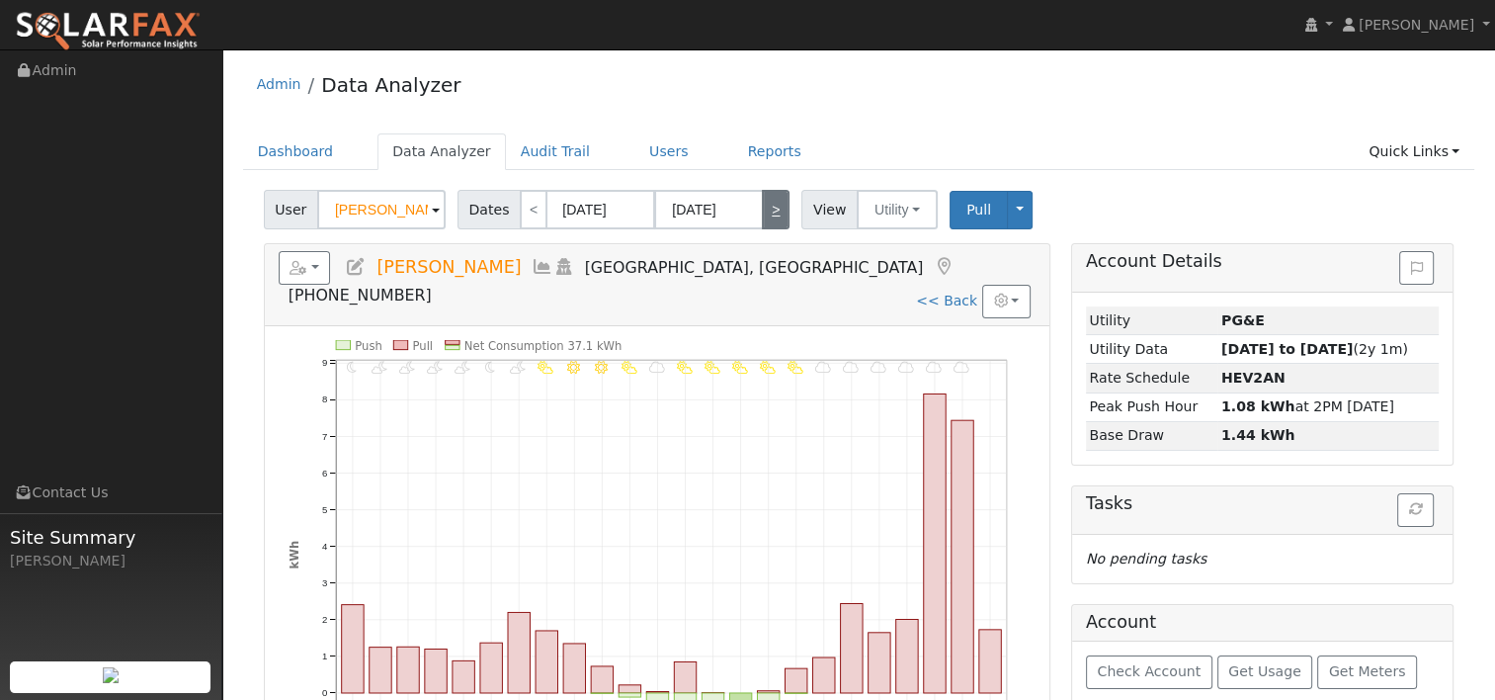
click at [770, 111] on div "Admin Data Analyzer" at bounding box center [859, 89] width 1233 height 60
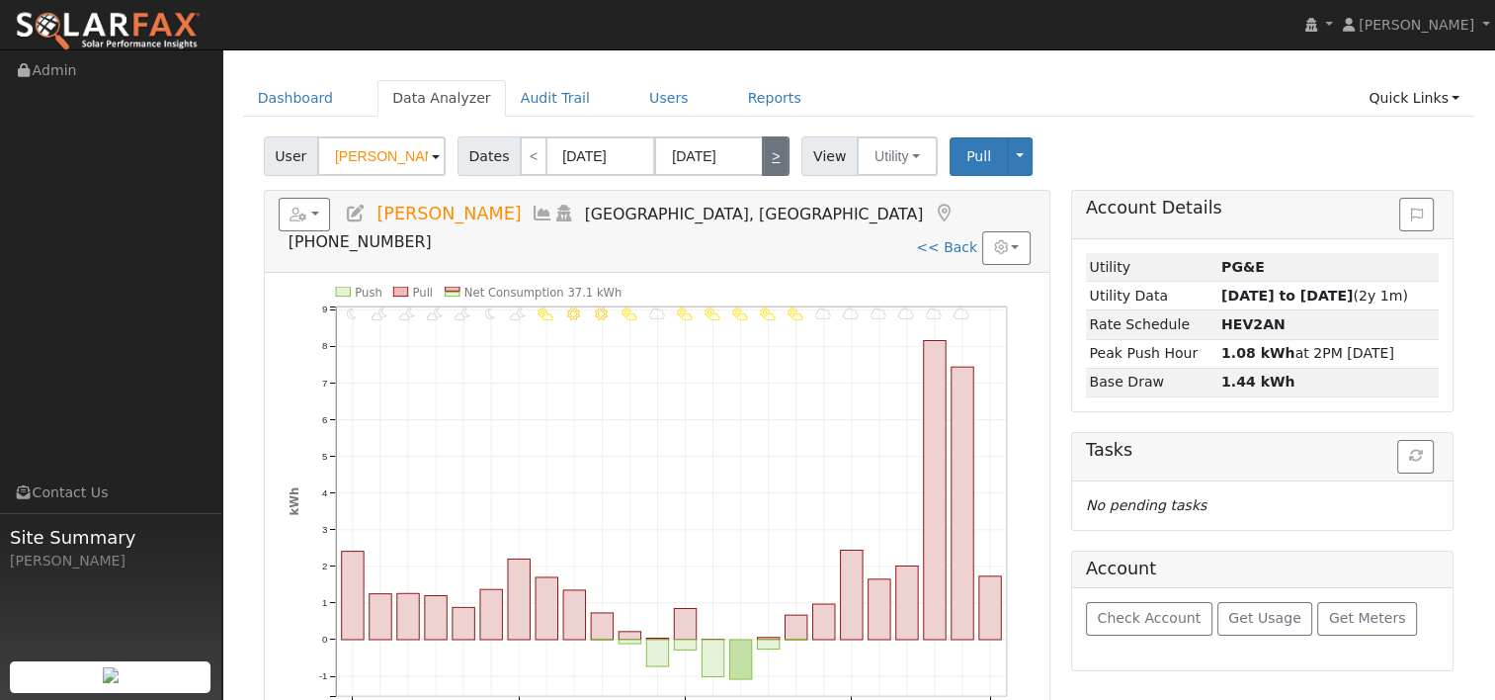
scroll to position [99, 0]
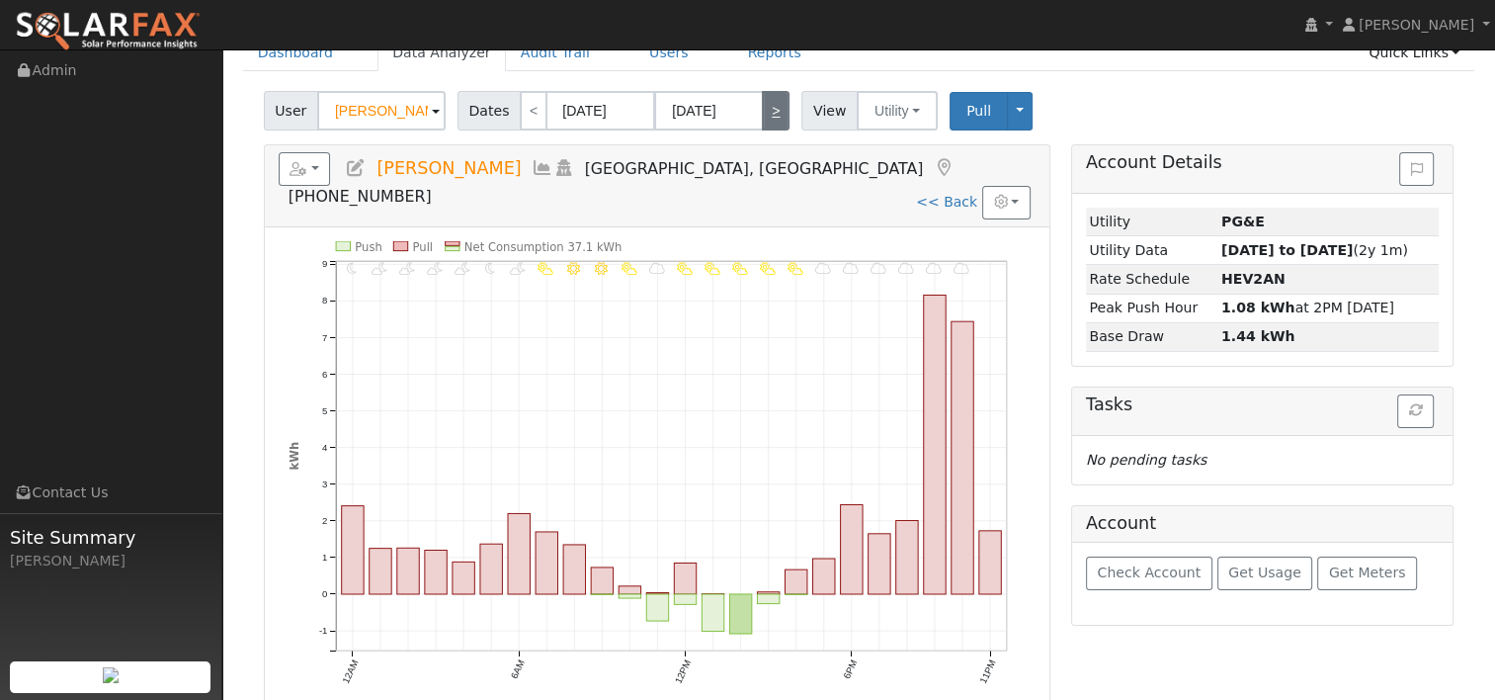
click at [762, 119] on link ">" at bounding box center [776, 111] width 28 height 40
type input "12/16/2024"
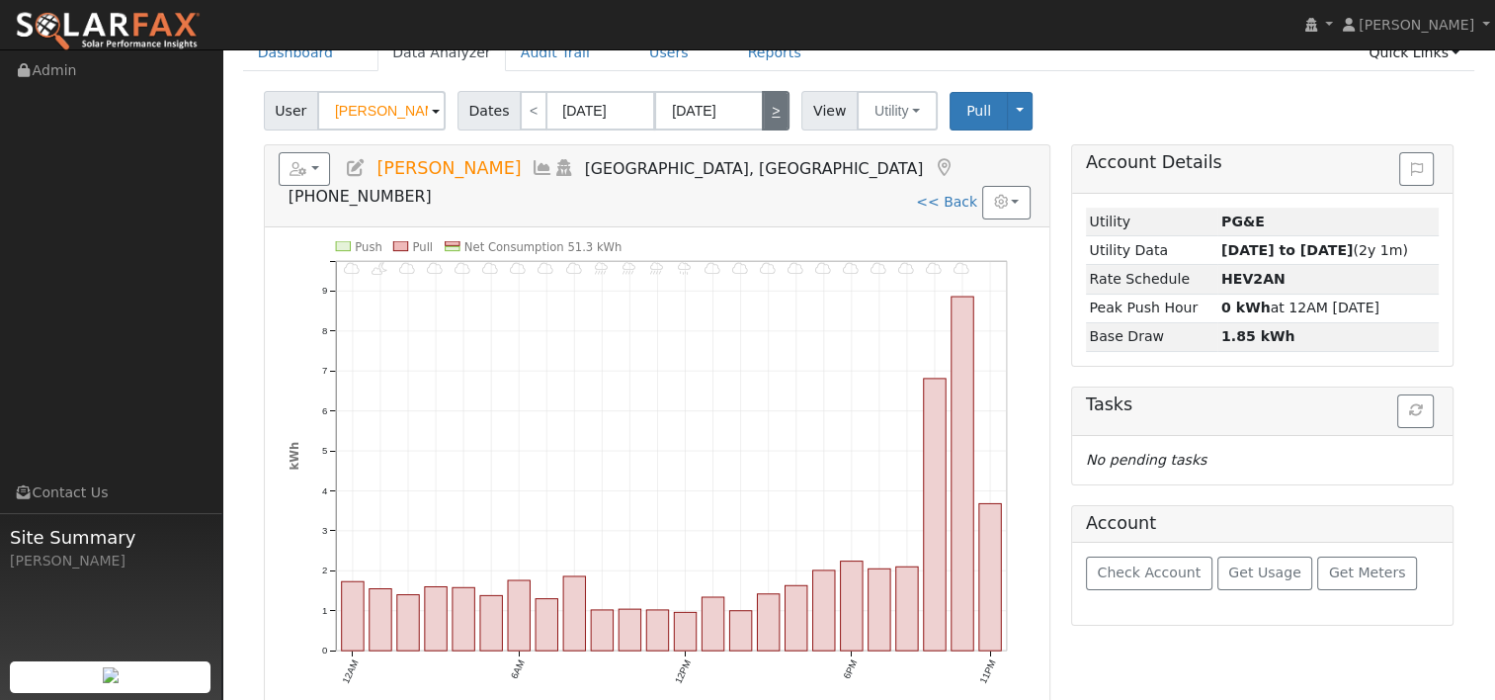
click at [762, 115] on link ">" at bounding box center [776, 111] width 28 height 40
type input "12/17/2024"
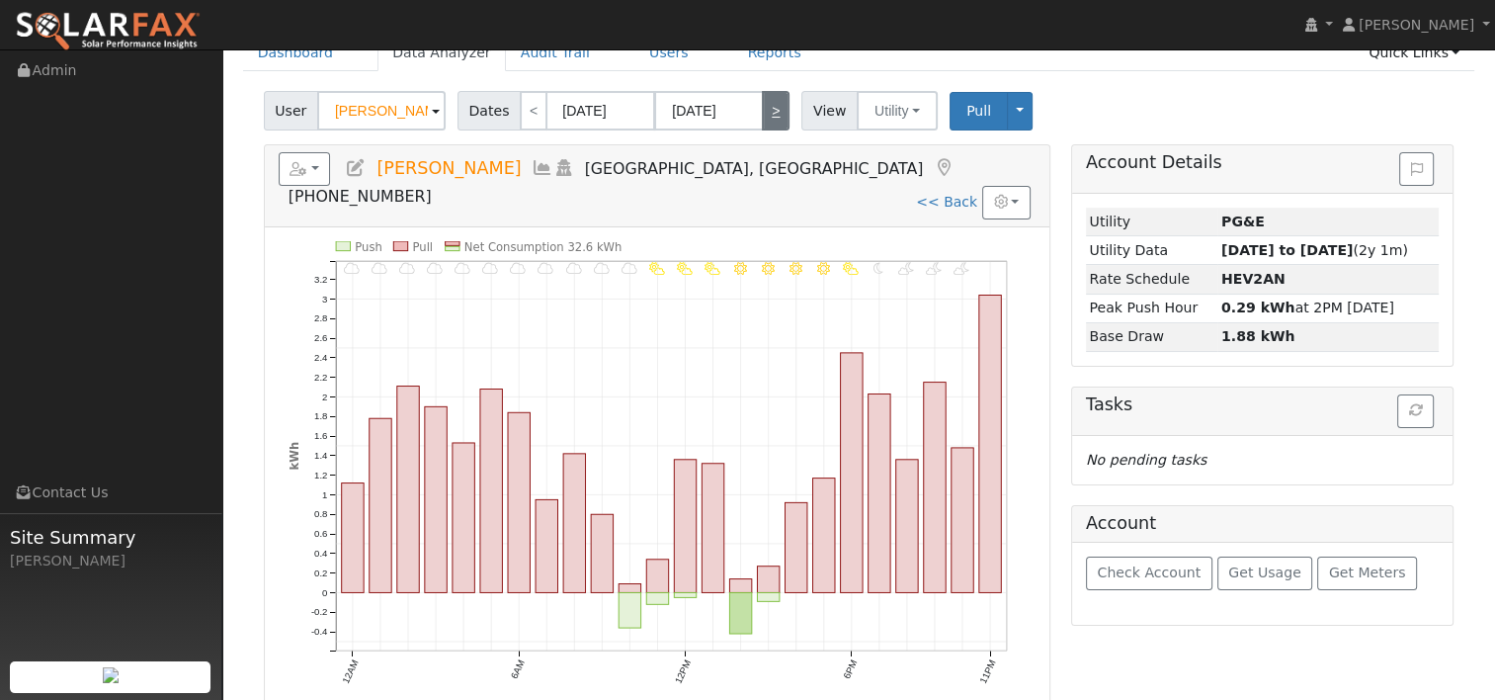
click at [767, 107] on link ">" at bounding box center [776, 111] width 28 height 40
type input "12/18/2024"
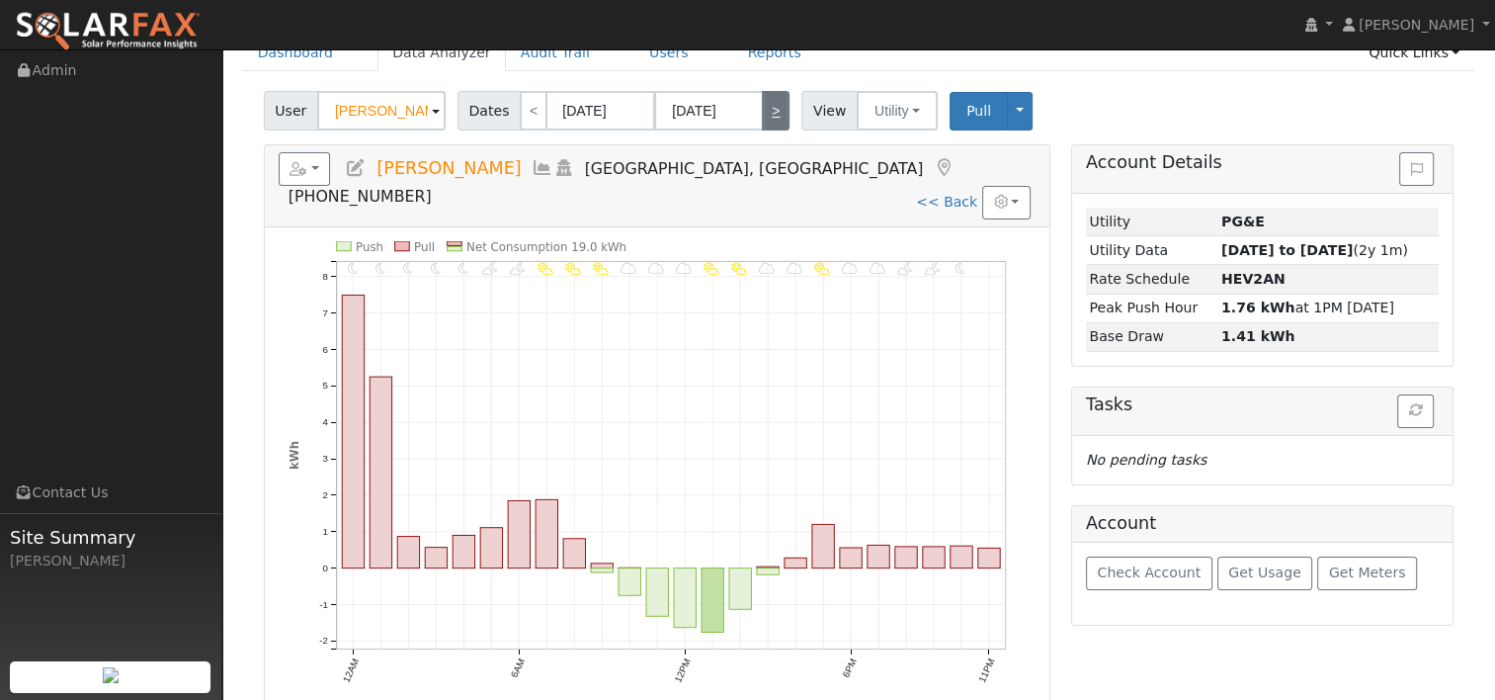
click at [767, 108] on link ">" at bounding box center [776, 111] width 28 height 40
type input "12/19/2024"
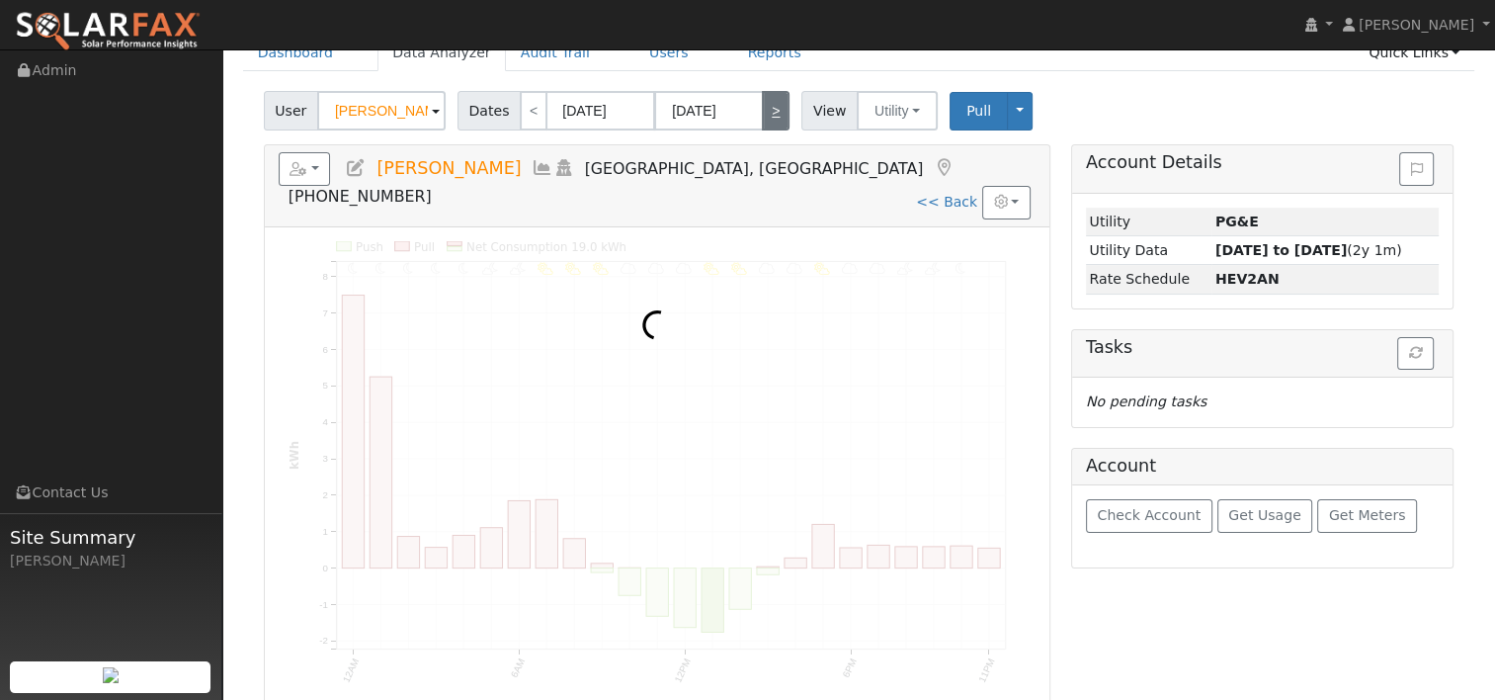
scroll to position [0, 0]
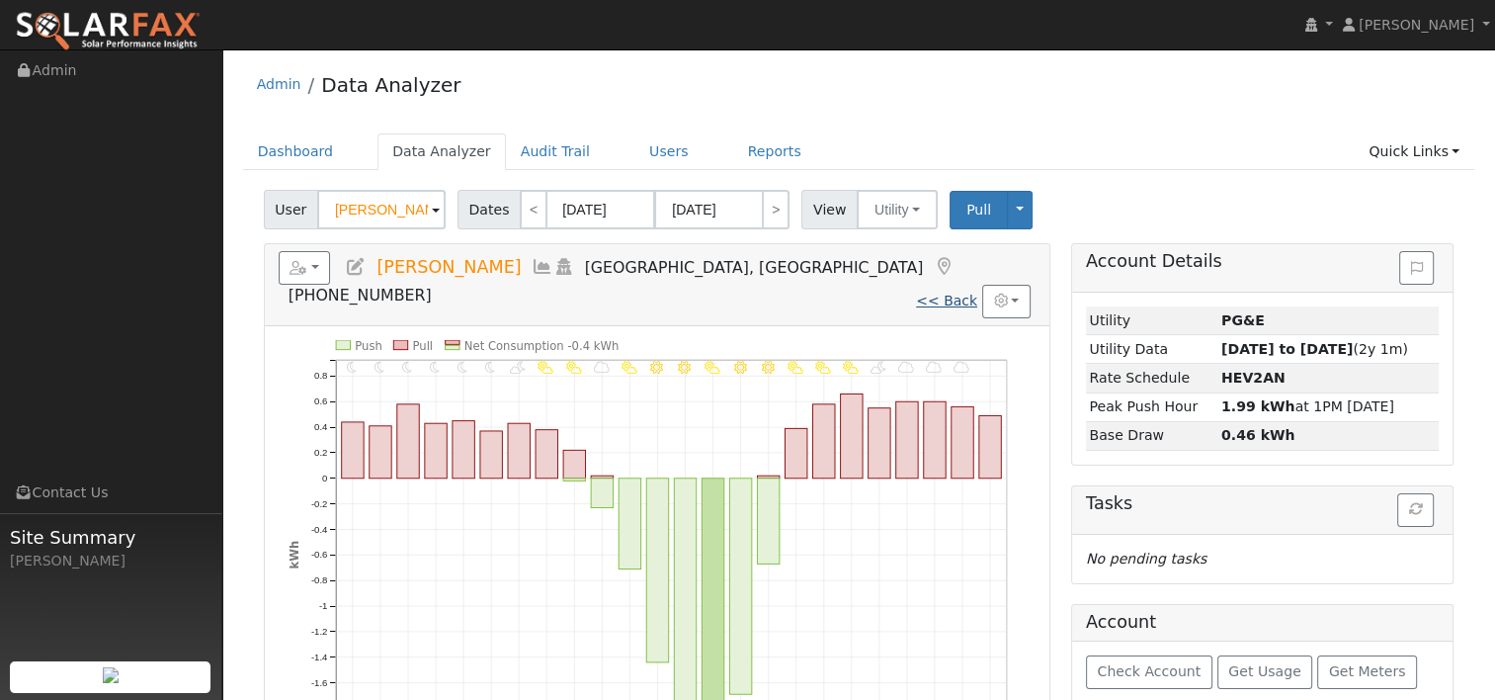
click at [950, 293] on link "<< Back" at bounding box center [946, 301] width 61 height 16
type input "09/28/2024"
type input "09/27/2025"
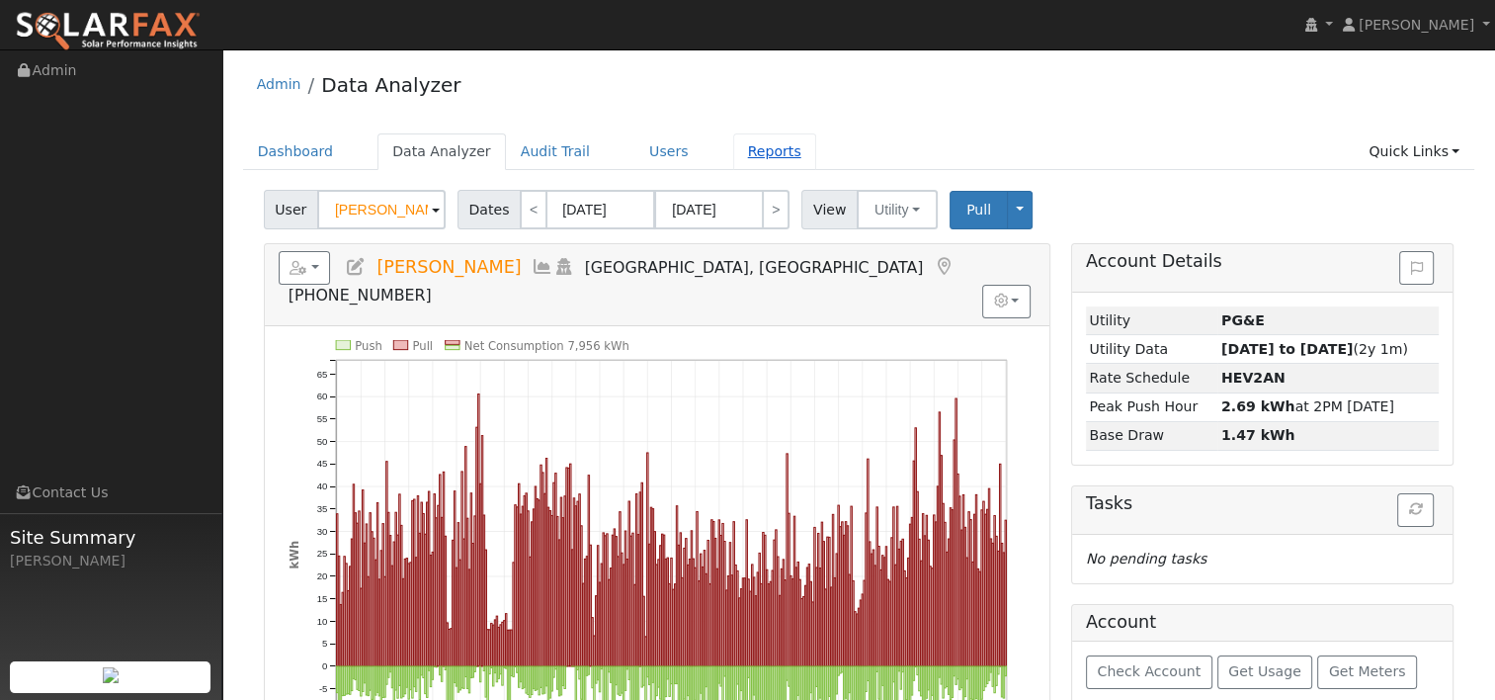
click at [733, 147] on link "Reports" at bounding box center [774, 151] width 83 height 37
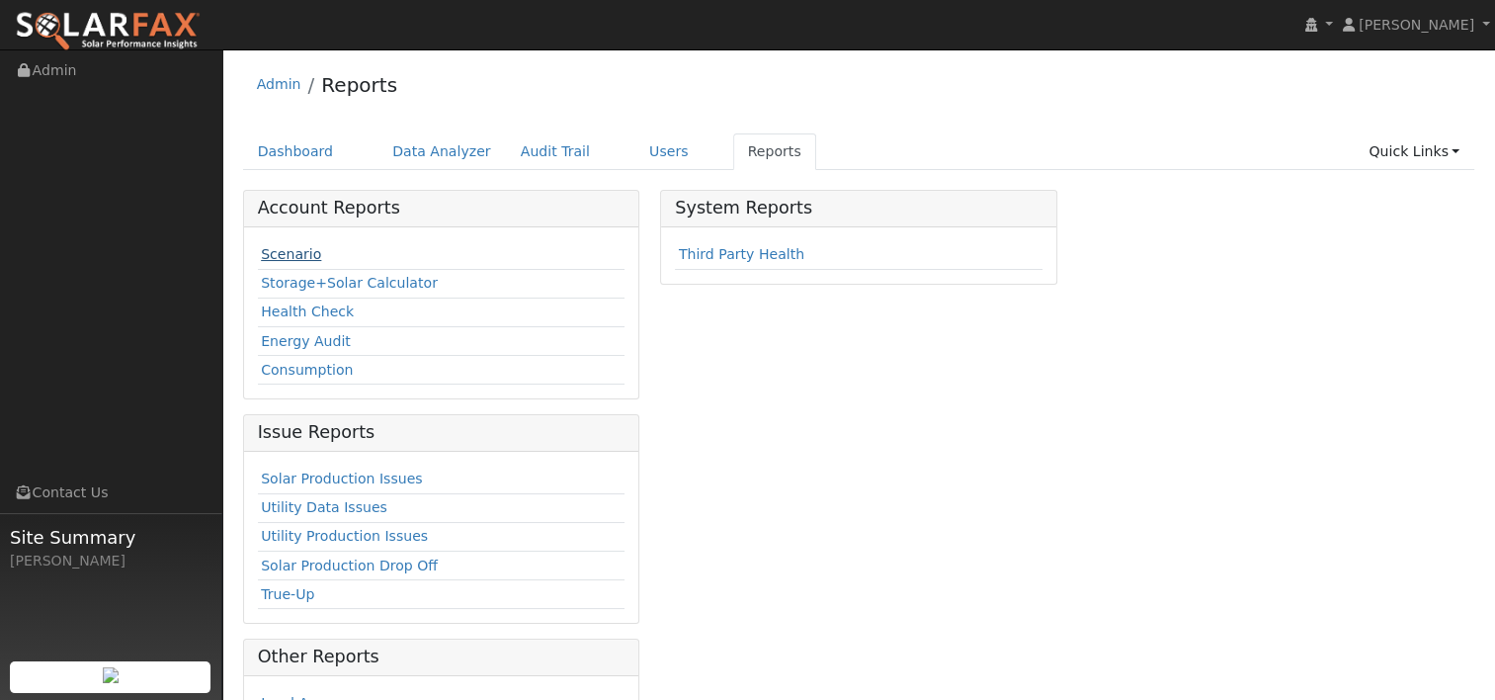
click at [279, 257] on link "Scenario" at bounding box center [291, 254] width 60 height 16
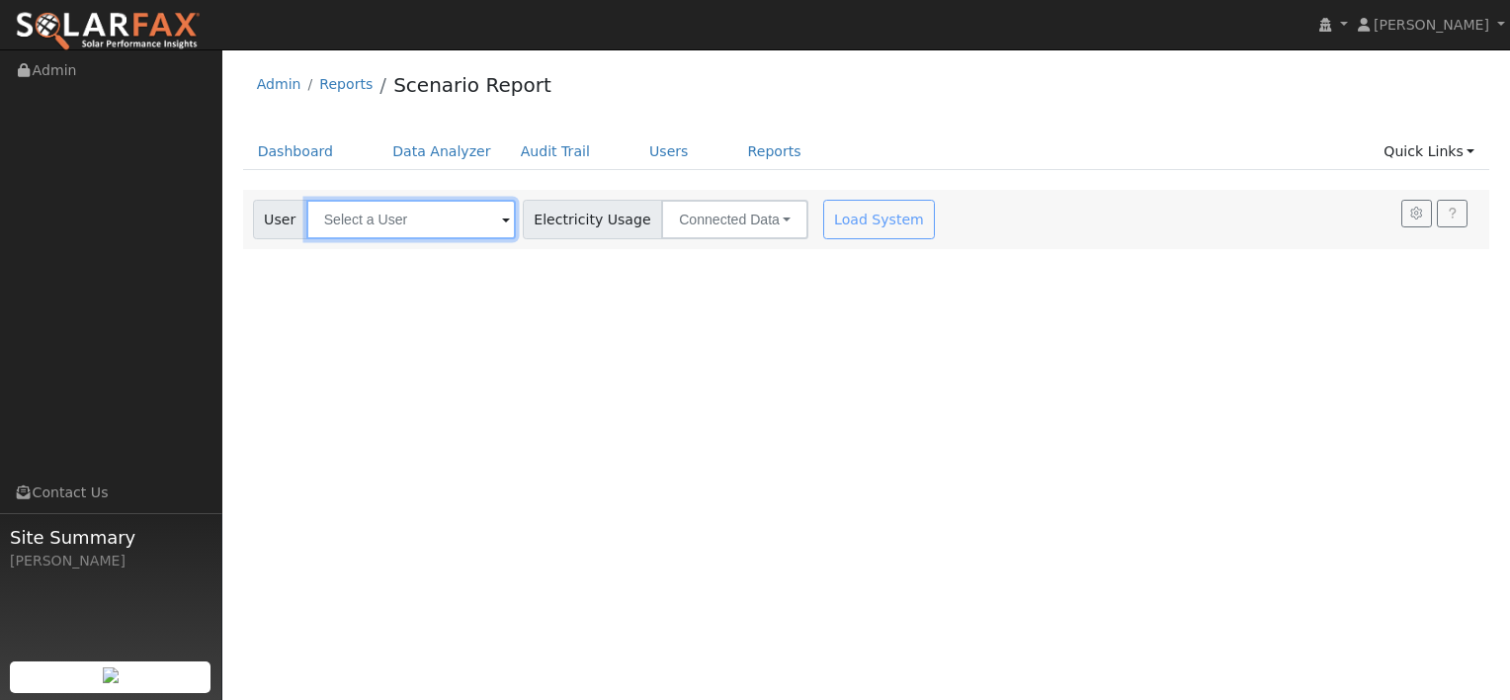
click at [390, 212] on input "text" at bounding box center [411, 220] width 210 height 40
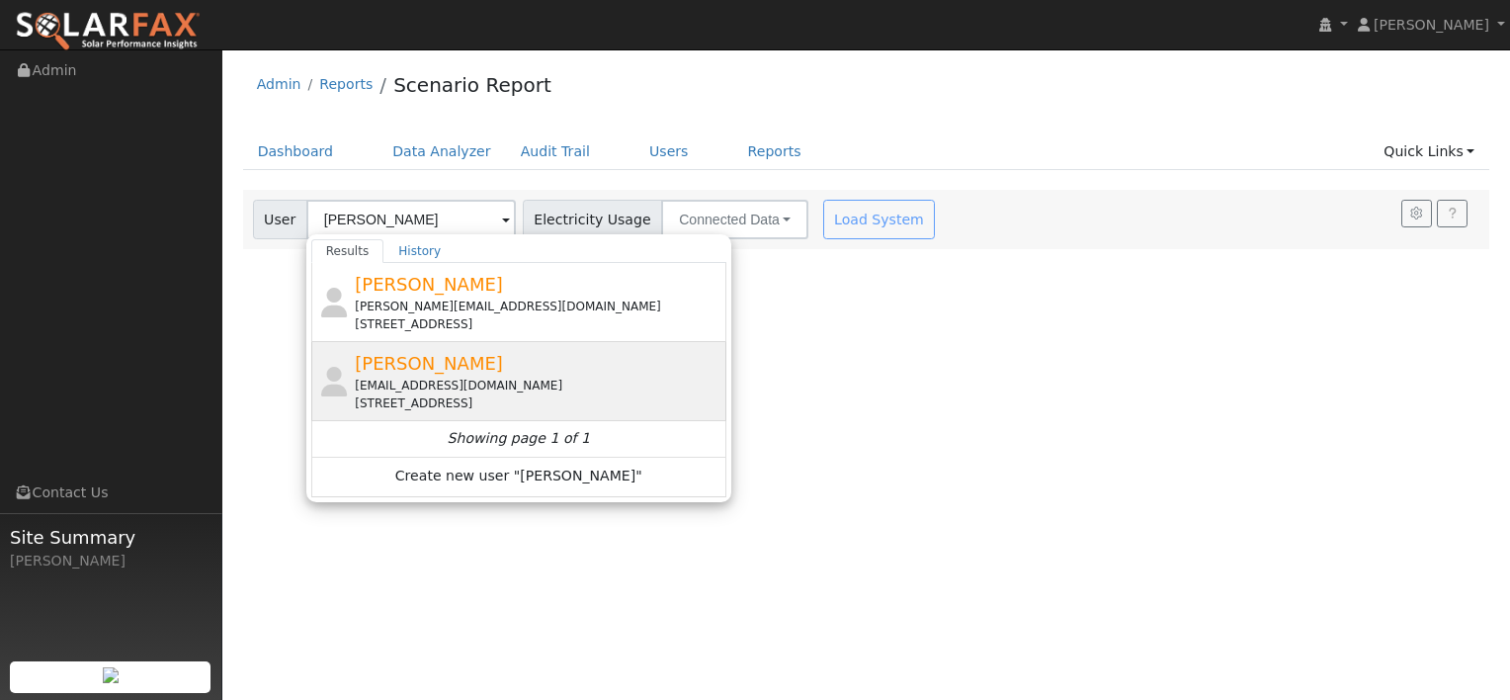
click at [429, 364] on span "[PERSON_NAME]" at bounding box center [429, 363] width 148 height 21
type input "[PERSON_NAME]"
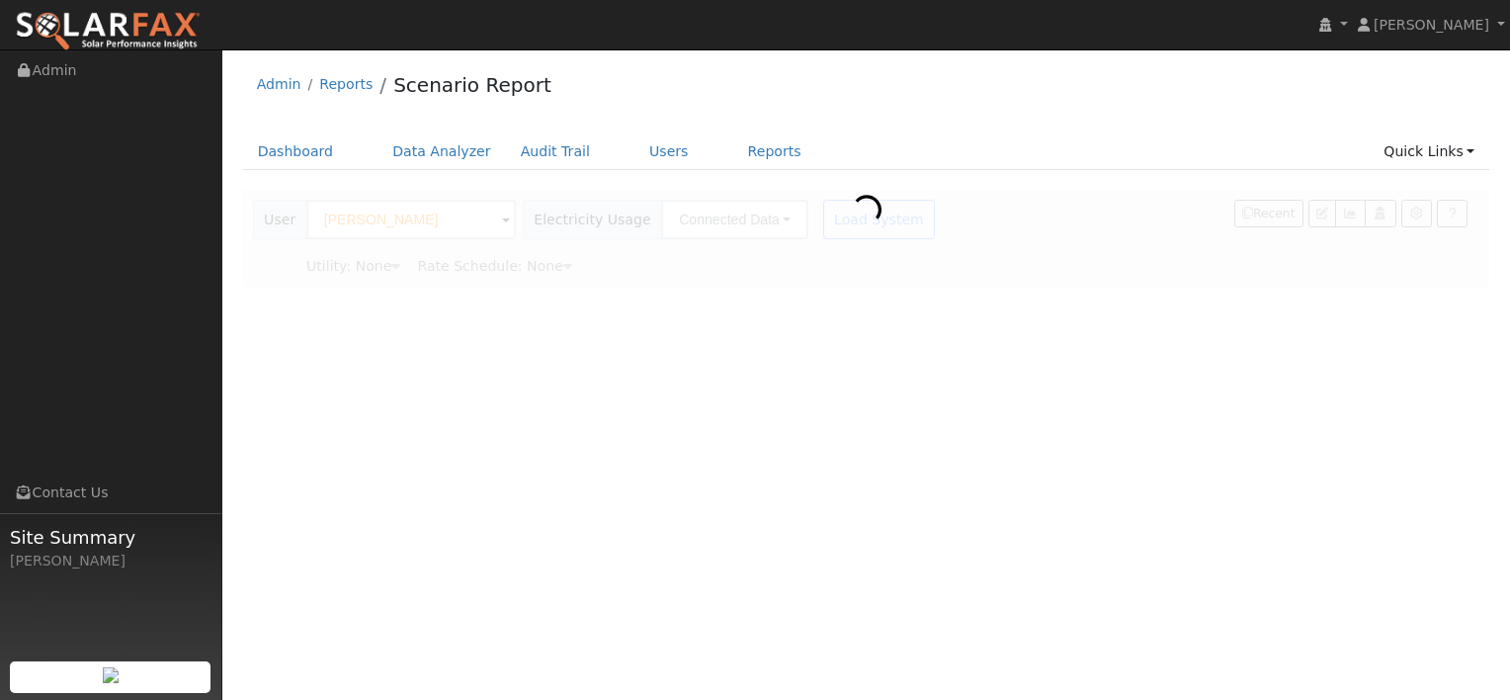
type input "Pacific Gas & Electric"
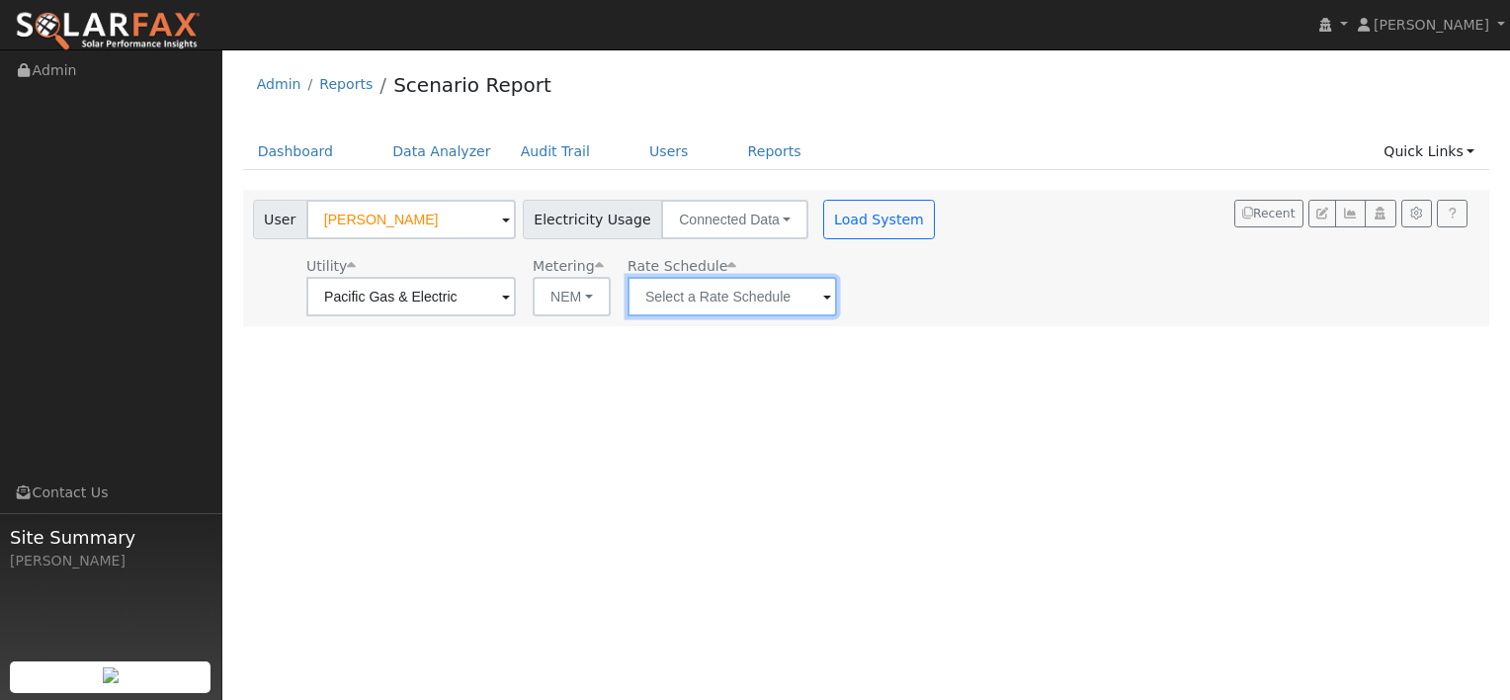
click at [791, 300] on input "text" at bounding box center [733, 297] width 210 height 40
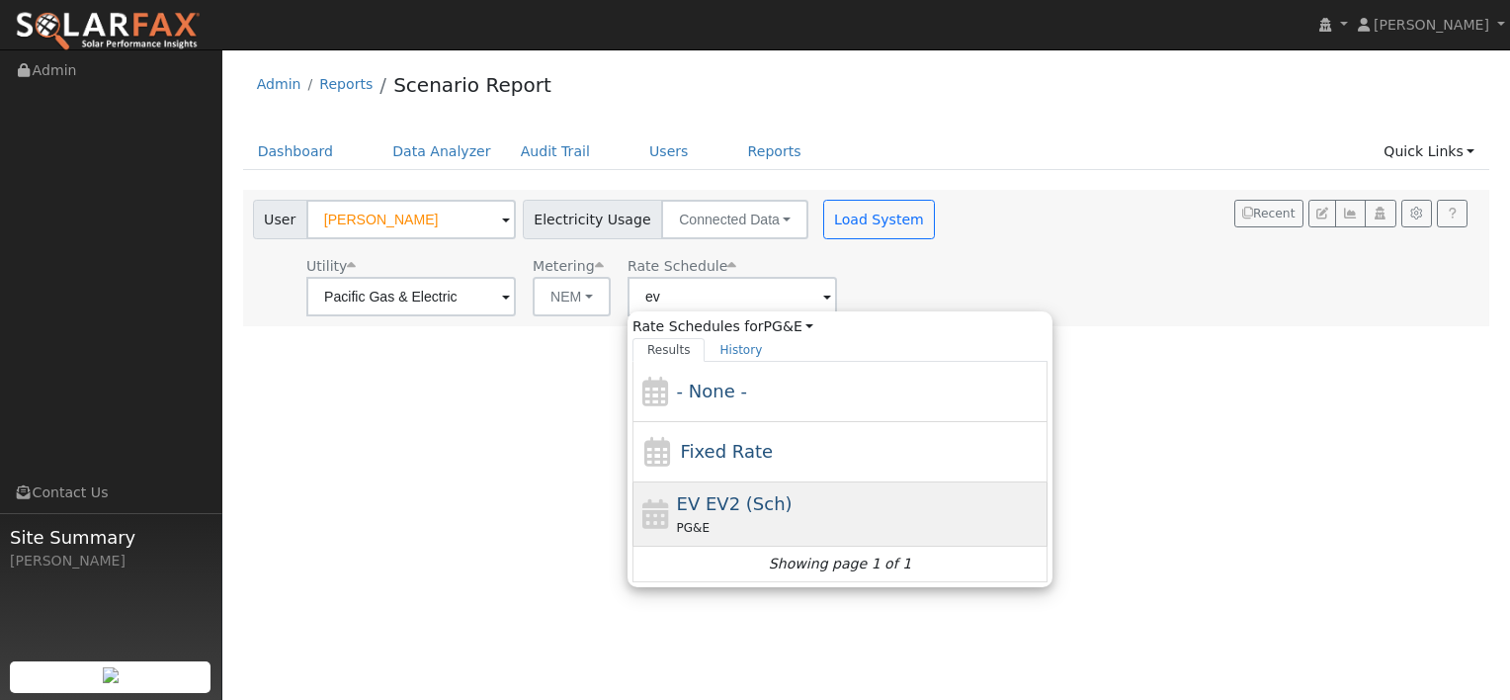
click at [727, 498] on span "EV EV2 (Sch)" at bounding box center [735, 503] width 116 height 21
type input "EV EV2 (Sch)"
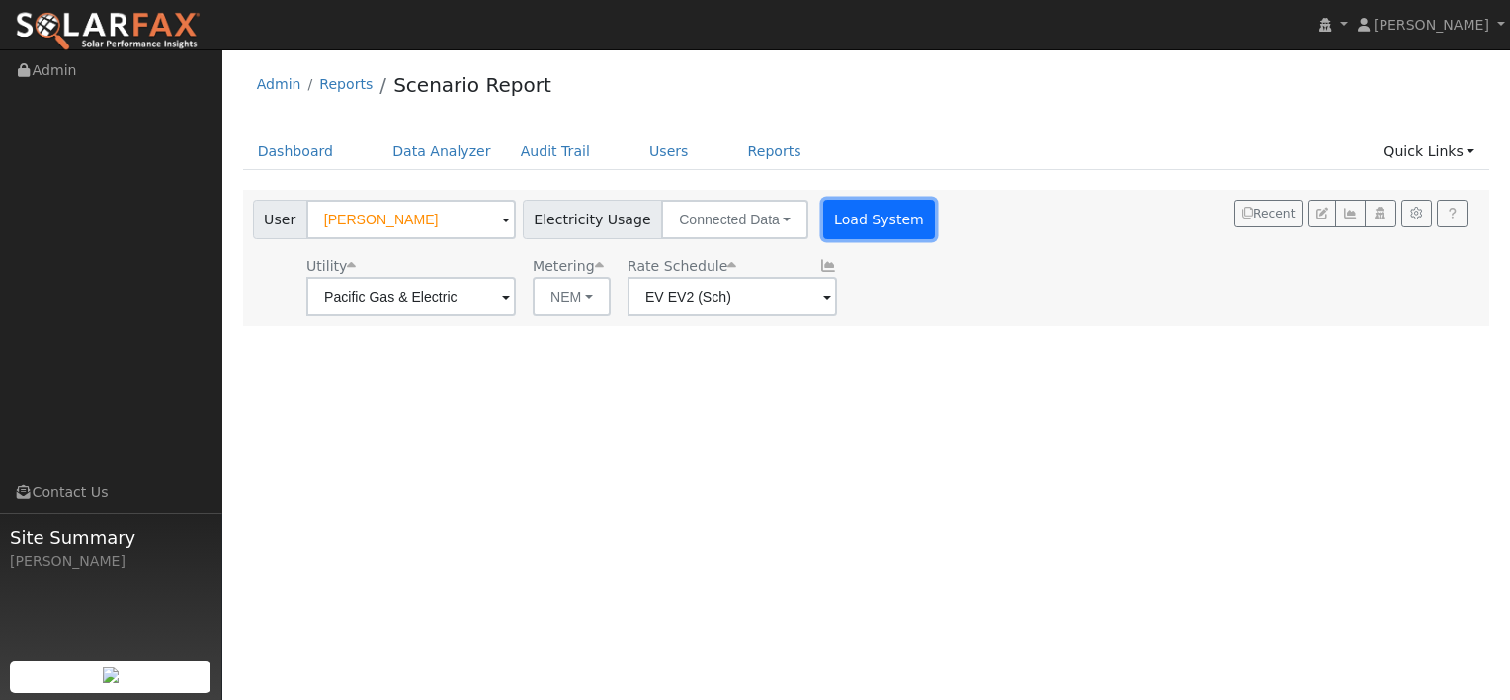
click at [837, 213] on button "Load System" at bounding box center [879, 220] width 113 height 40
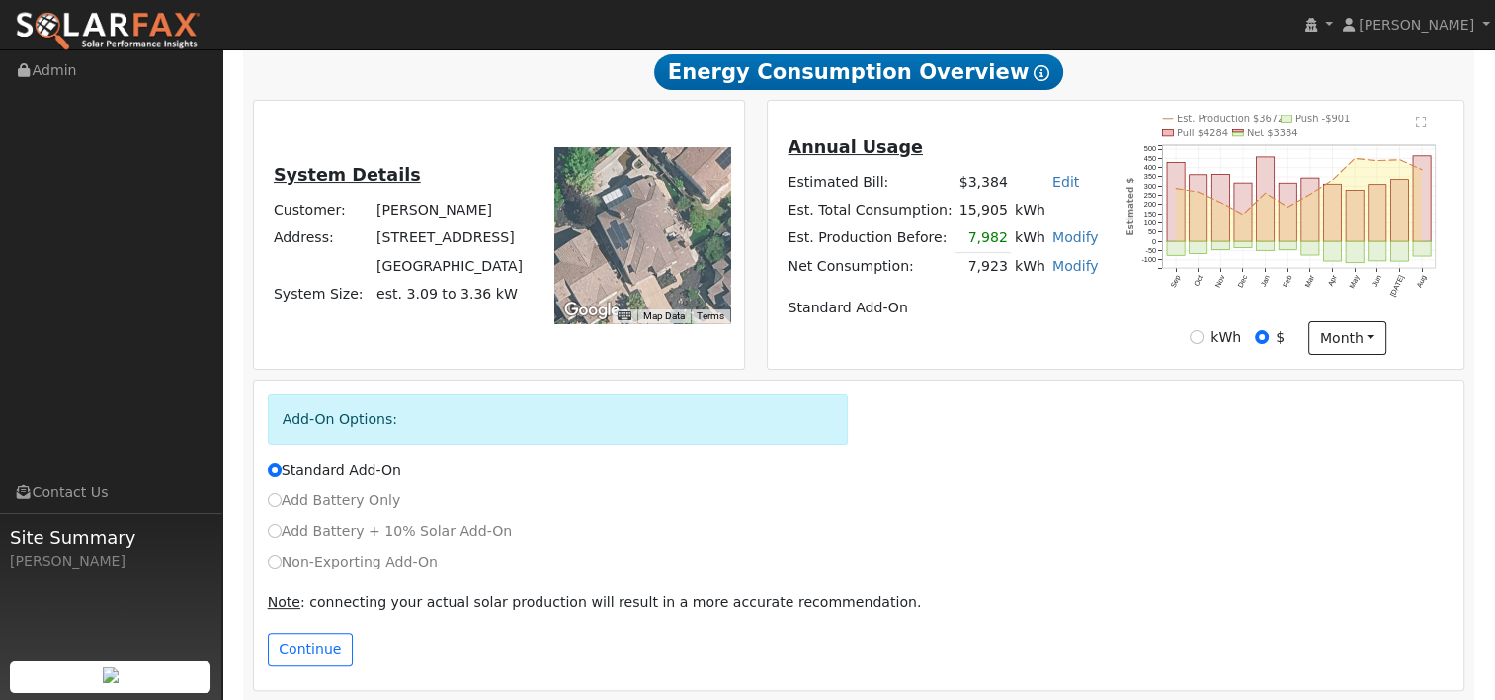
scroll to position [359, 0]
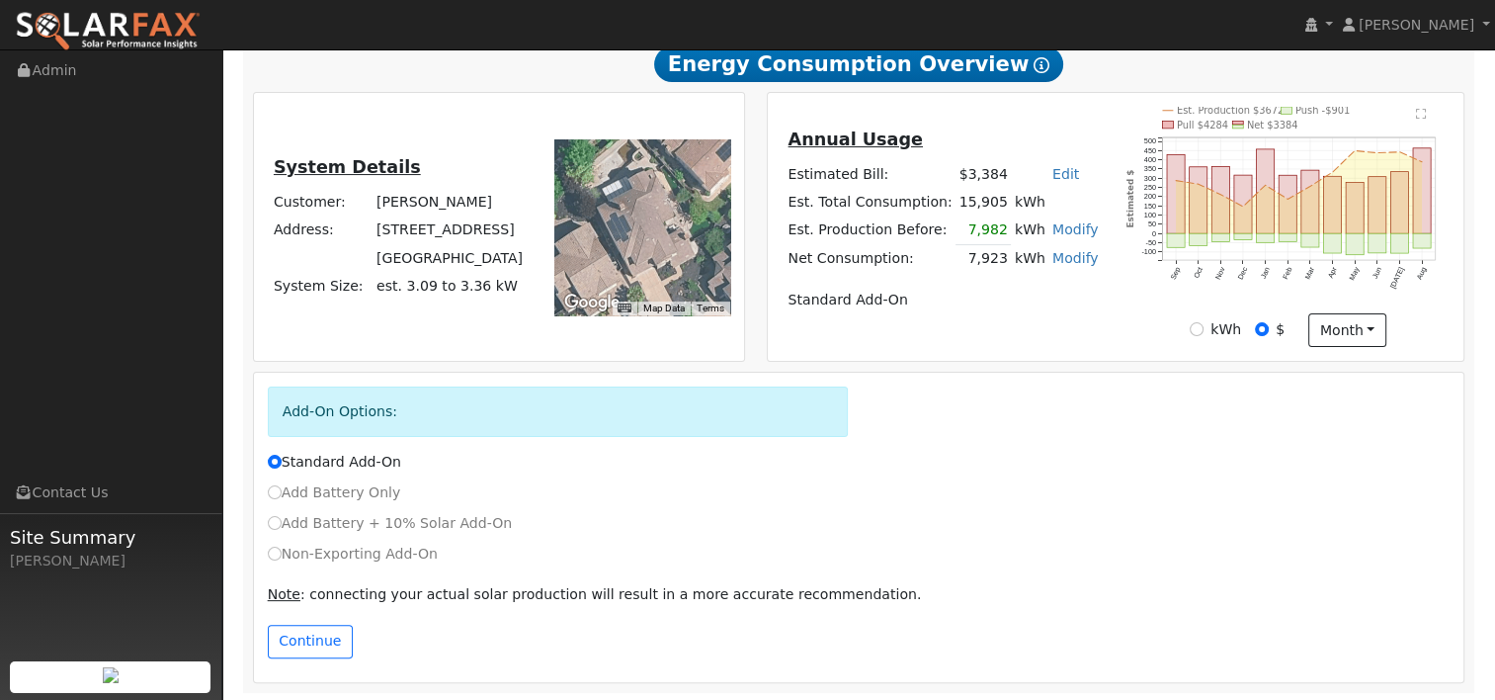
click at [317, 544] on label "Non-Exporting Add-On" at bounding box center [353, 554] width 170 height 21
click at [282, 547] on input "Non-Exporting Add-On" at bounding box center [275, 554] width 14 height 14
radio input "true"
radio input "false"
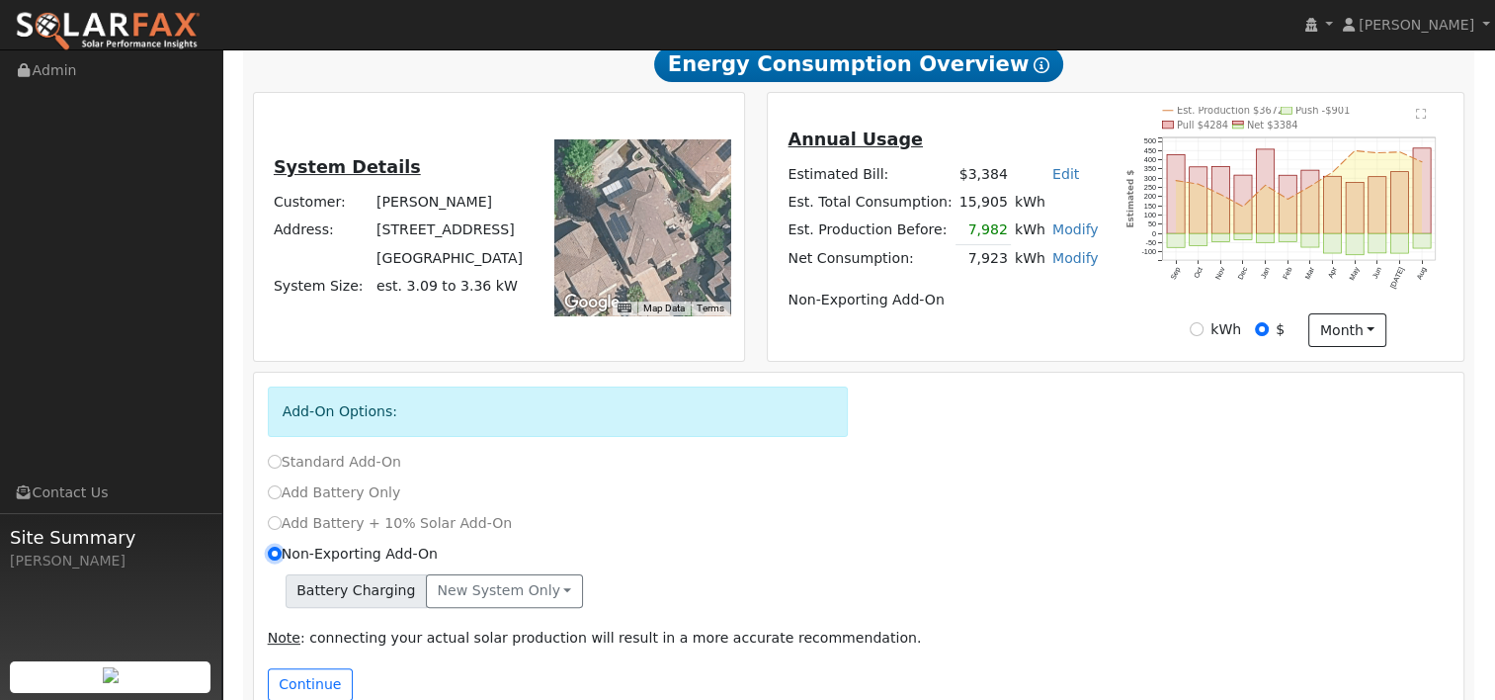
scroll to position [401, 0]
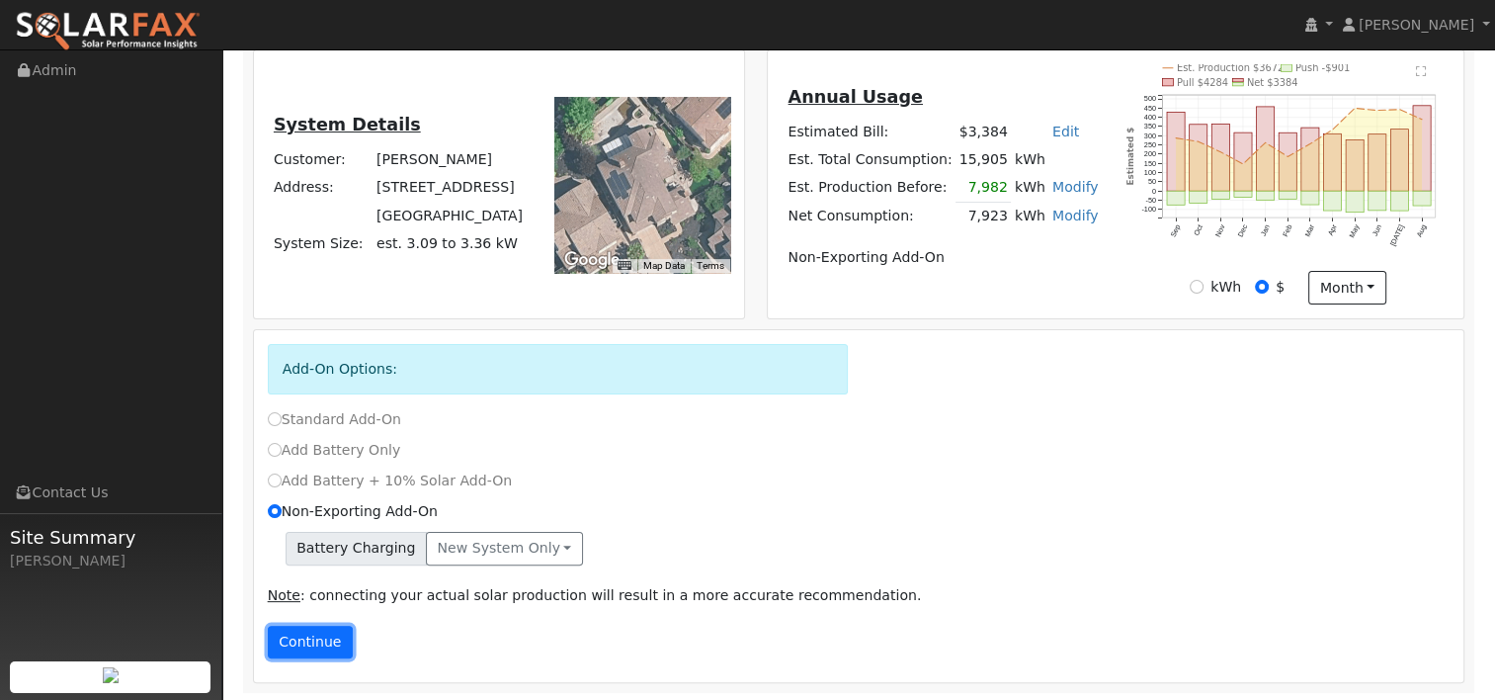
click at [311, 642] on button "Continue" at bounding box center [310, 643] width 85 height 34
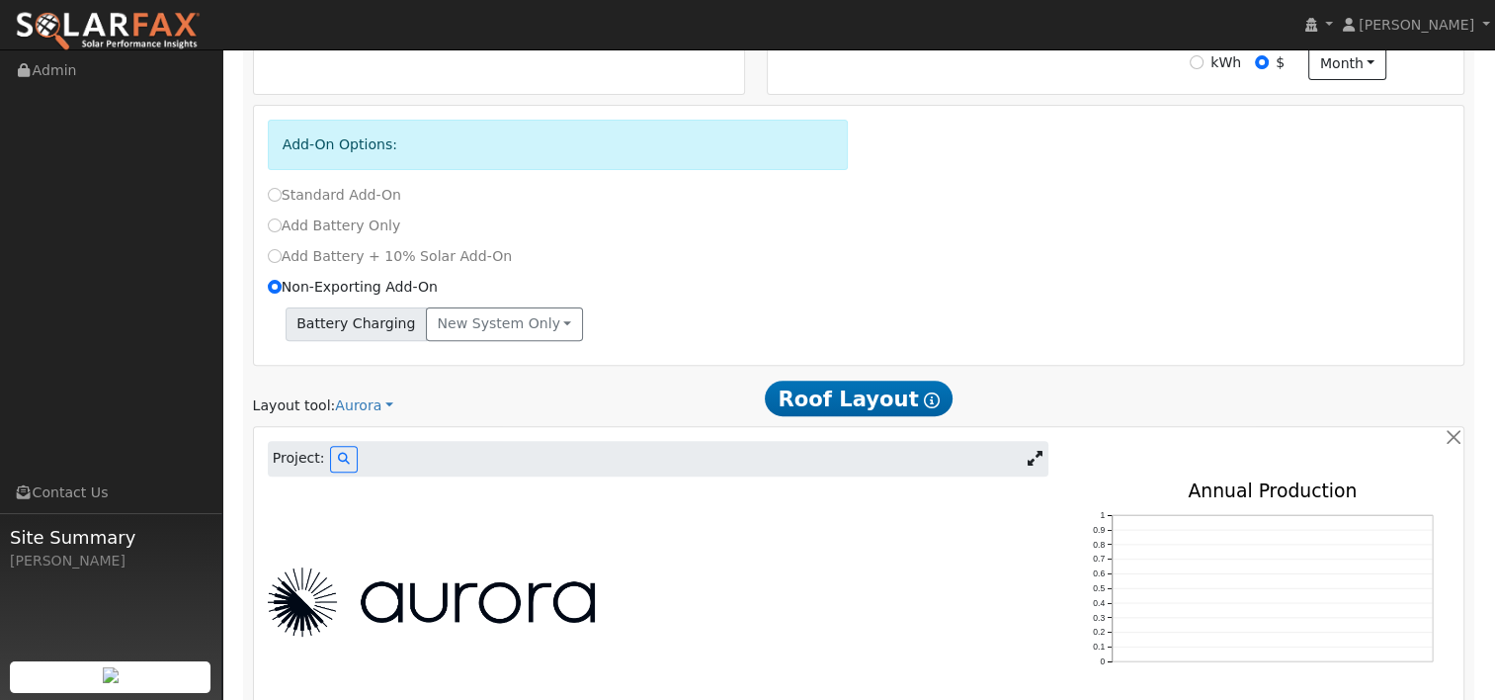
scroll to position [684, 0]
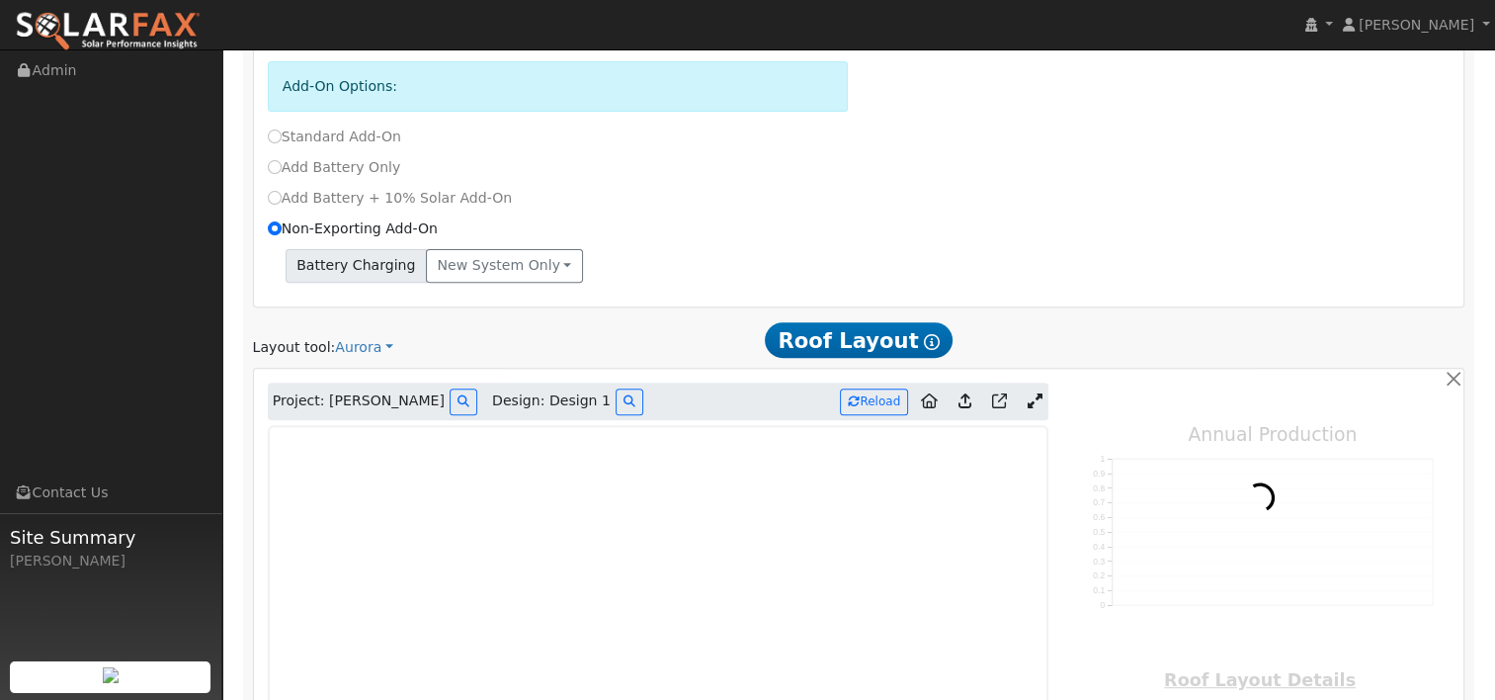
type input "10857"
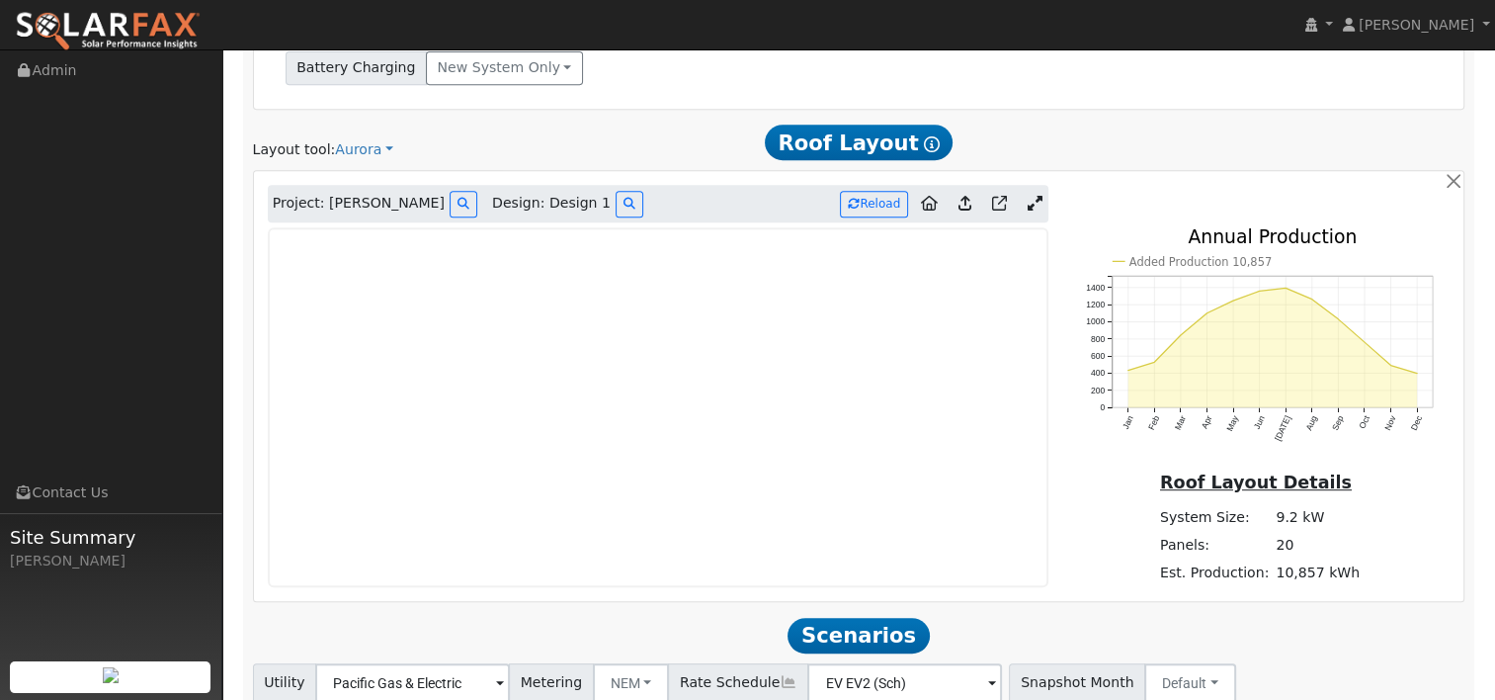
scroll to position [1024, 0]
